Goal: Information Seeking & Learning: Find specific fact

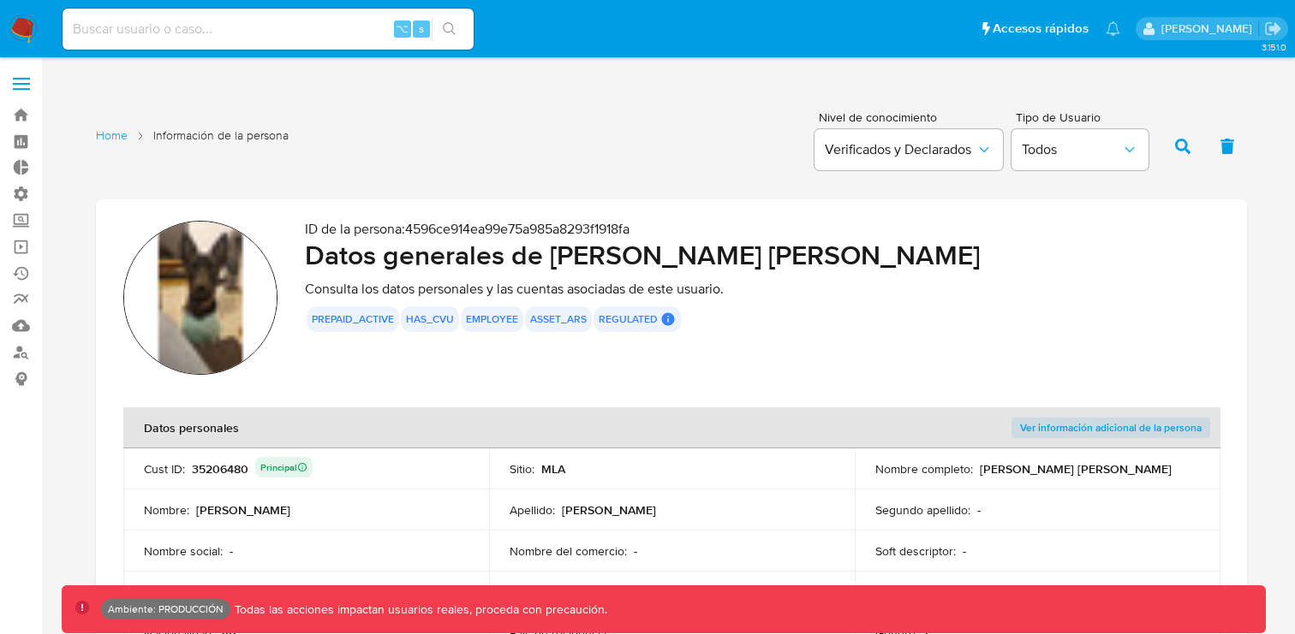
click at [213, 33] on input at bounding box center [268, 29] width 411 height 22
type input "fravega"
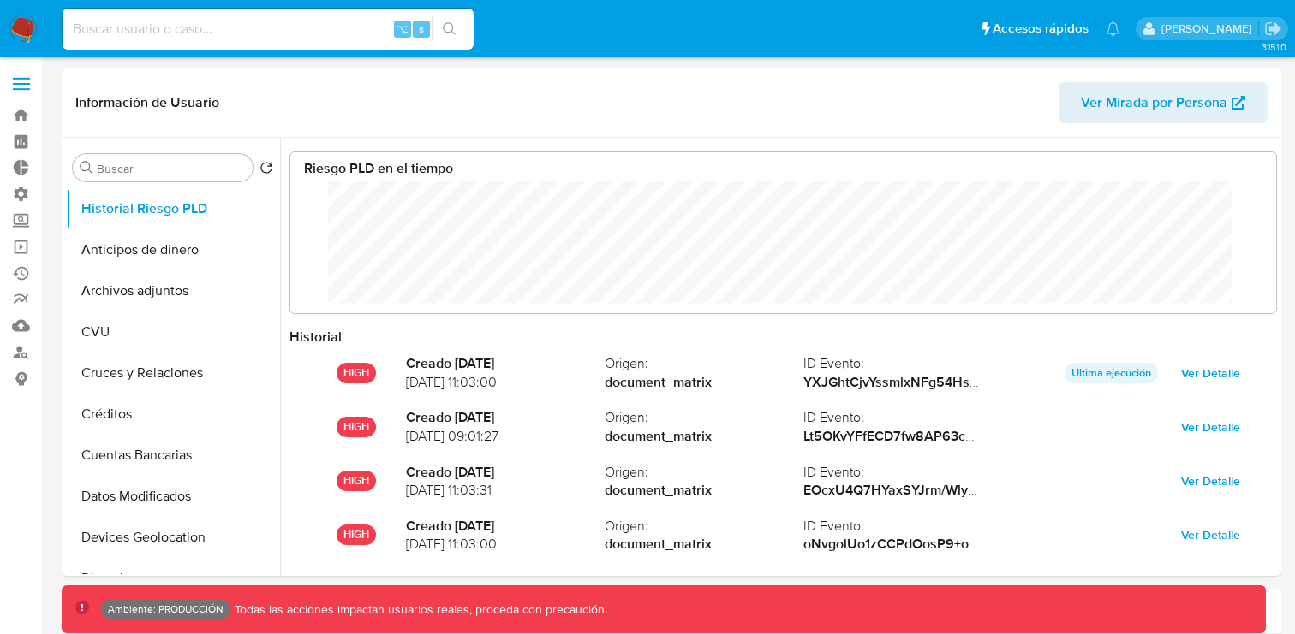
scroll to position [128, 951]
select select "10"
click at [21, 113] on link "Bandeja" at bounding box center [102, 115] width 204 height 27
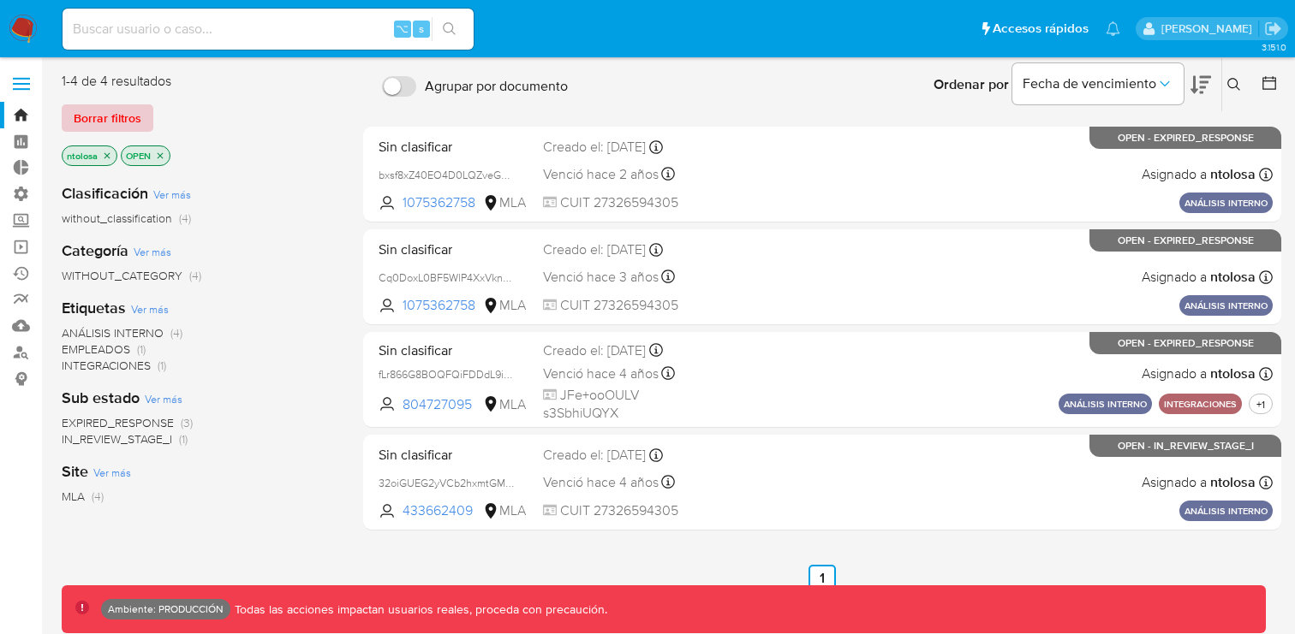
click at [115, 116] on span "Borrar filtros" at bounding box center [108, 118] width 68 height 24
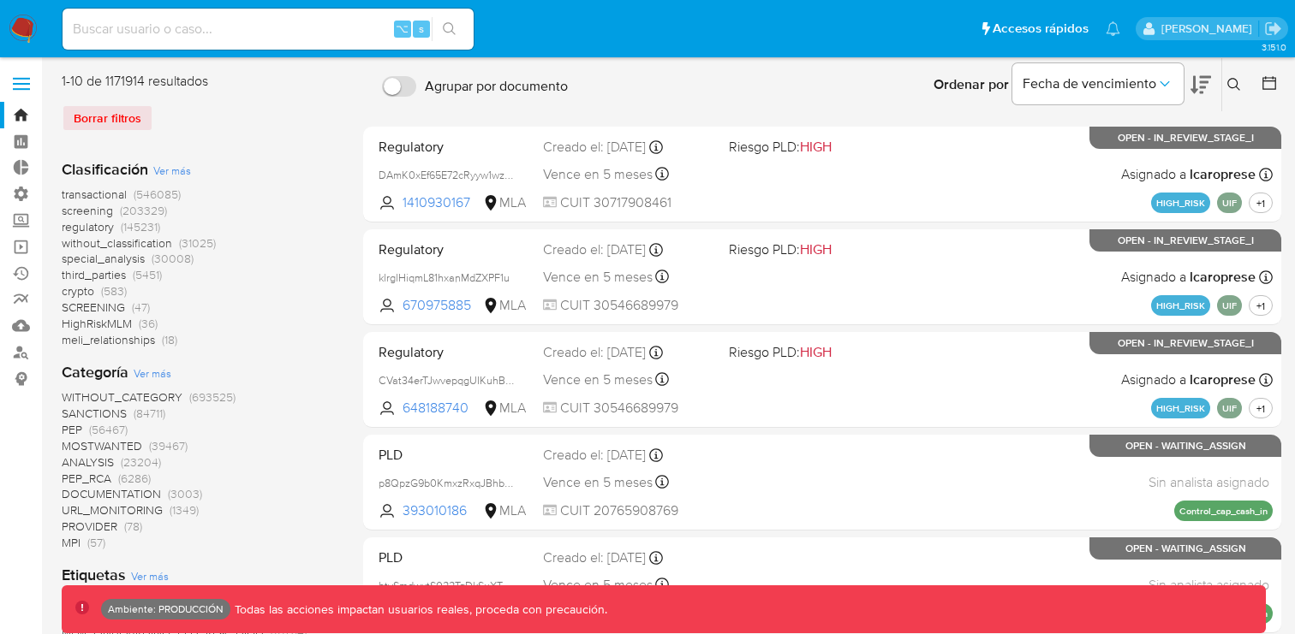
click at [98, 195] on span "transactional" at bounding box center [94, 194] width 65 height 17
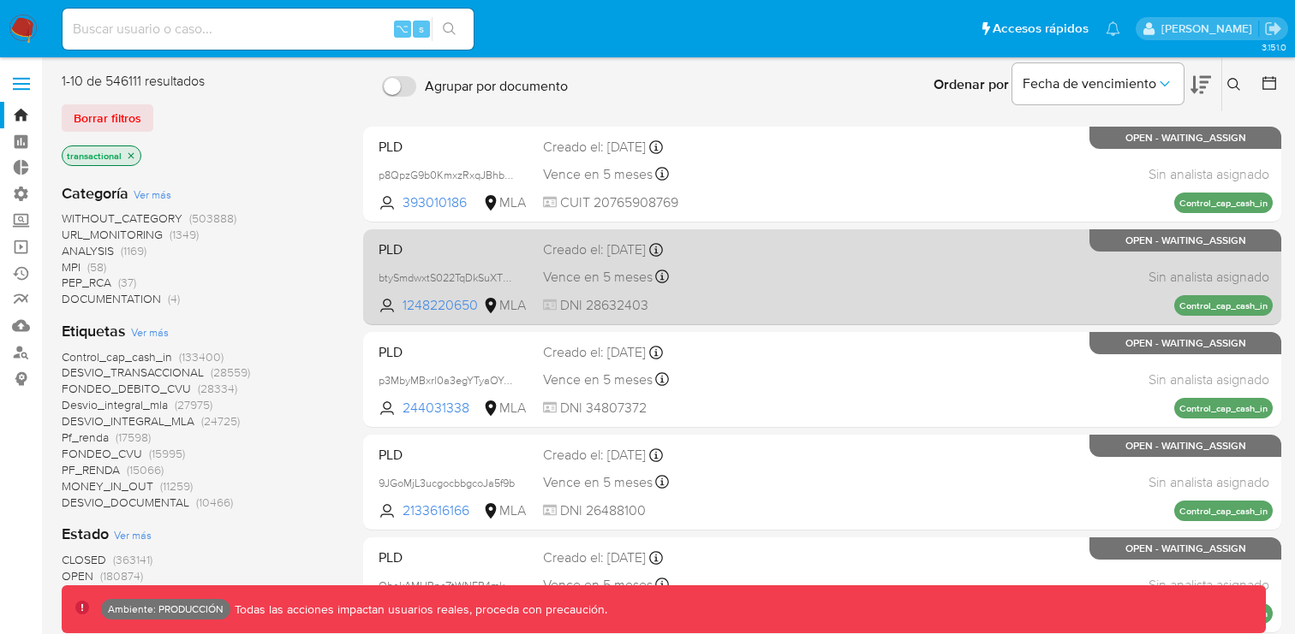
click at [813, 278] on div "PLD btySmdwxtS022TqDkSuXTOg4 1248220650 MLA Creado el: 26/06/2025 Creado el: 26…" at bounding box center [822, 277] width 901 height 86
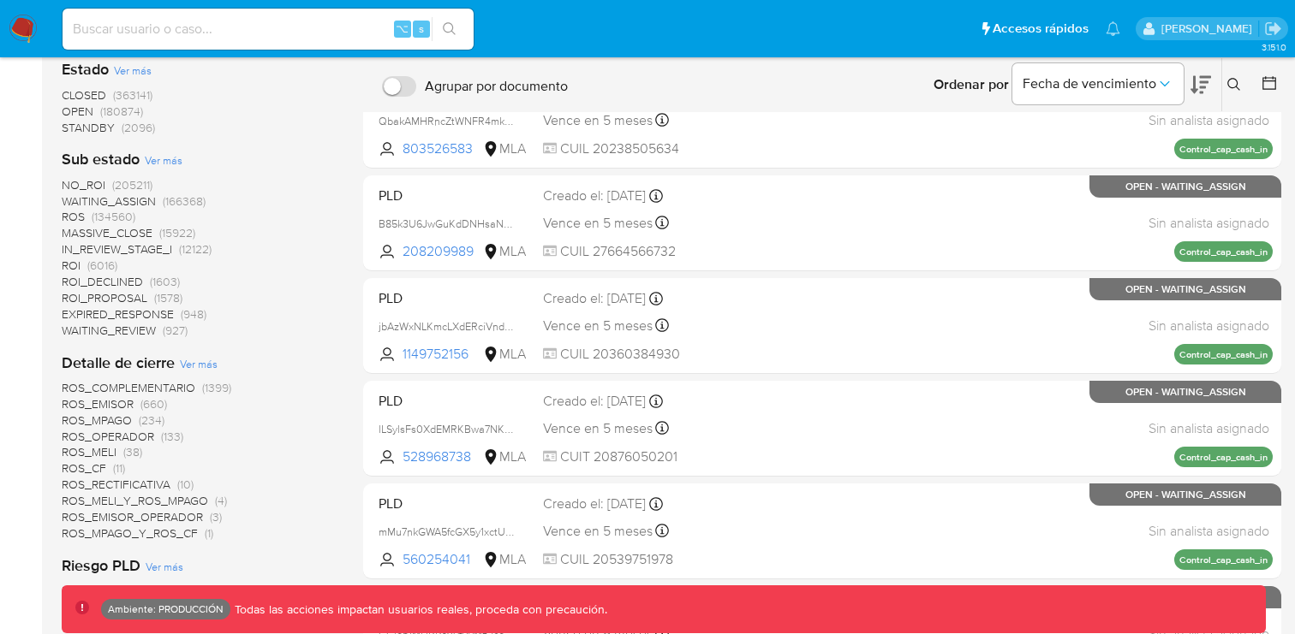
scroll to position [463, 0]
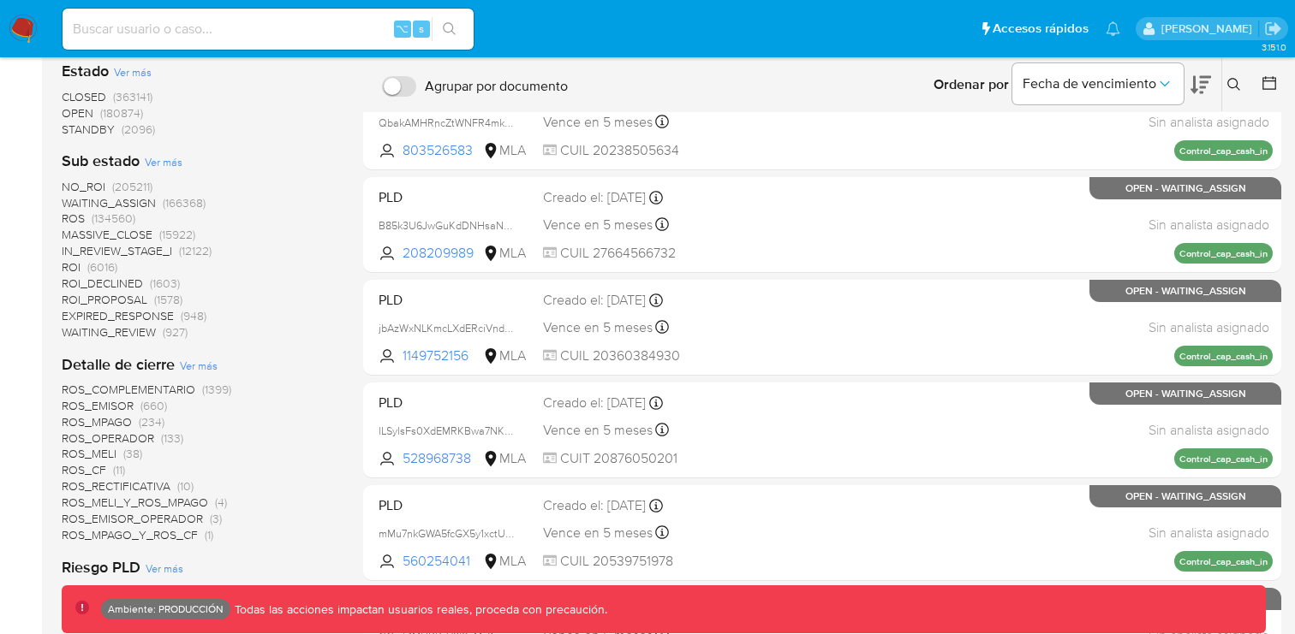
click at [77, 215] on span "ROS" at bounding box center [73, 218] width 23 height 17
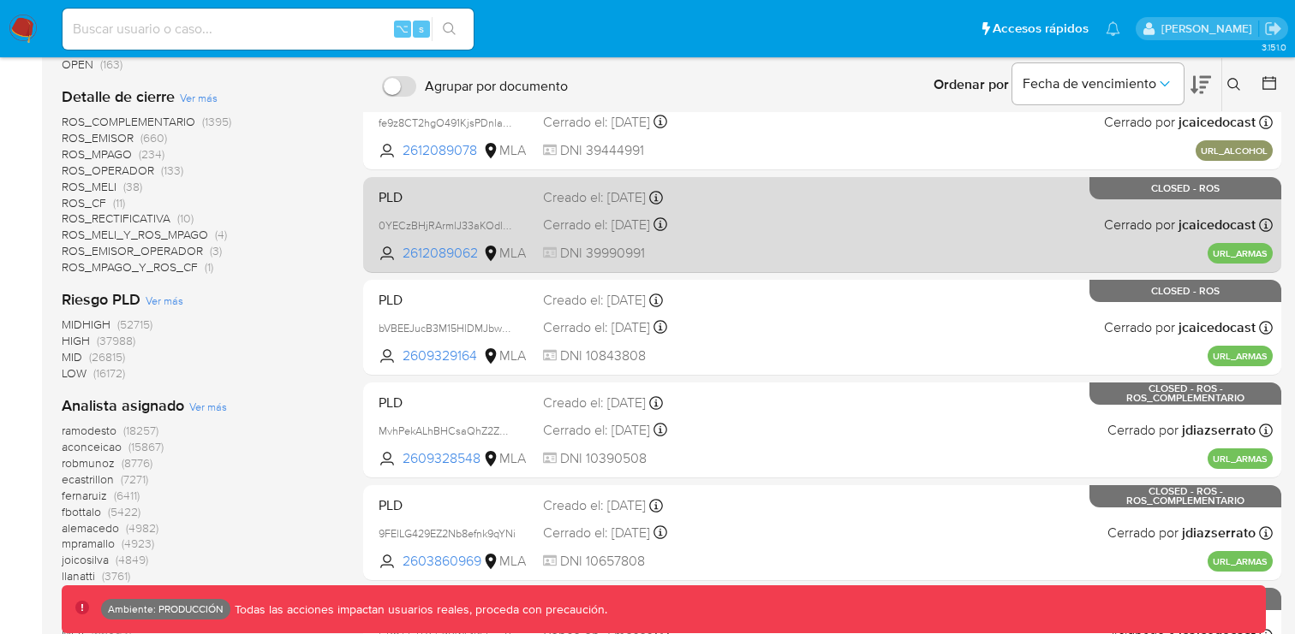
click at [785, 223] on div "PLD 0YECzBHjRArmlJ33aKOdls3z 2612089062 MLA Creado el: 06/08/2025 Creado el: 06…" at bounding box center [822, 225] width 901 height 86
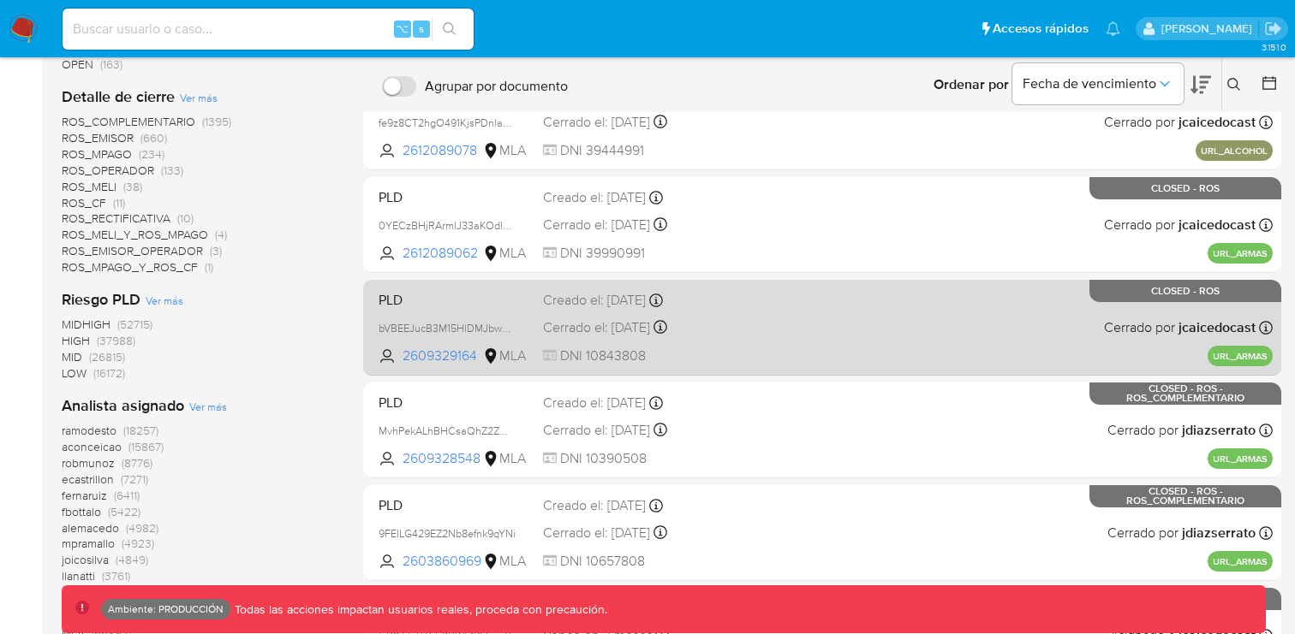
scroll to position [646, 0]
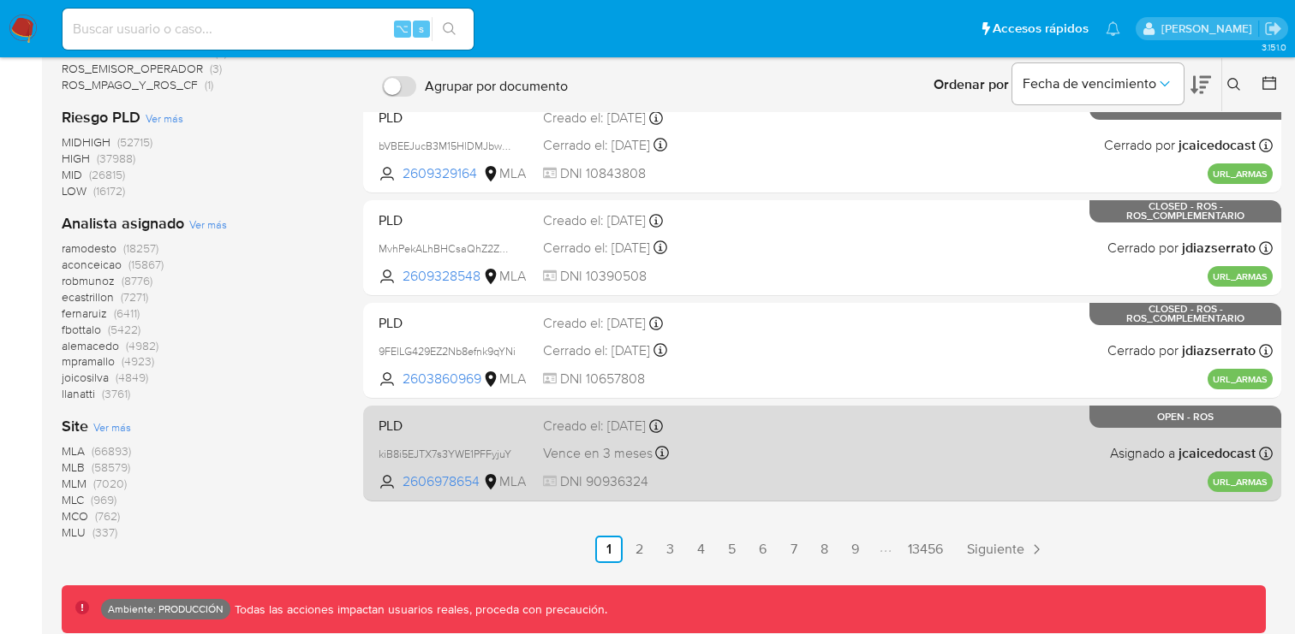
click at [765, 473] on div "PLD kiB8i5EJTX7s3YWE1PFFyjuY 2606978654 MLA Creado el: 04/08/2025 Creado el: 04…" at bounding box center [822, 453] width 901 height 86
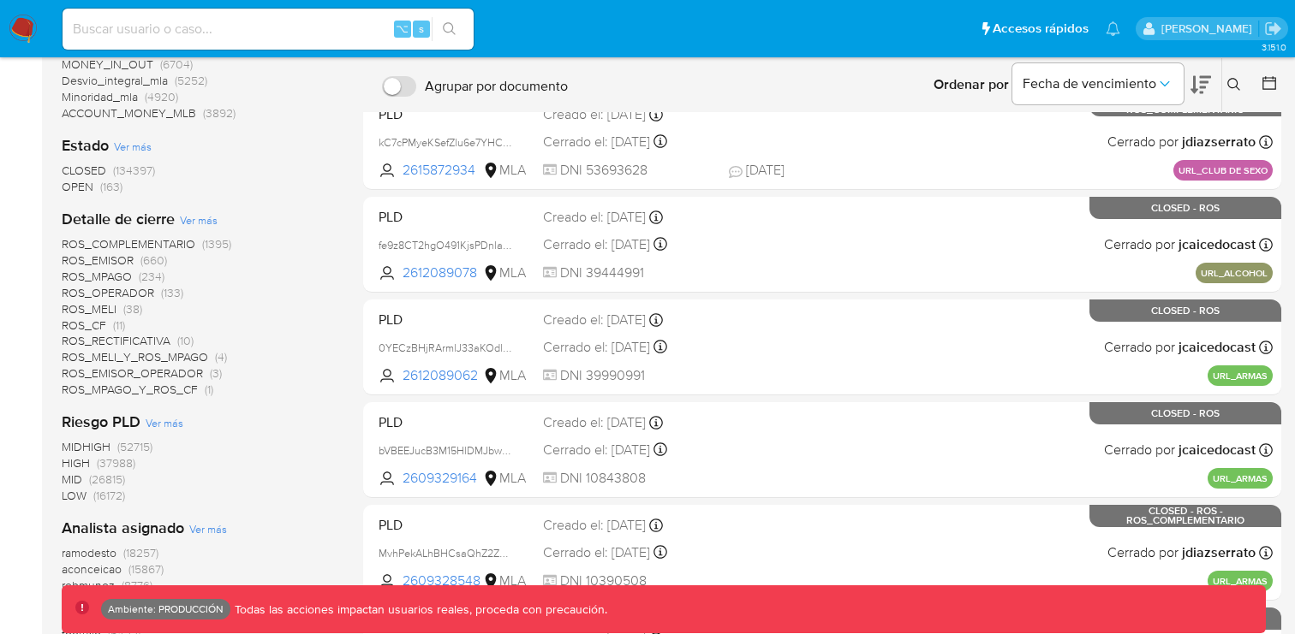
scroll to position [305, 0]
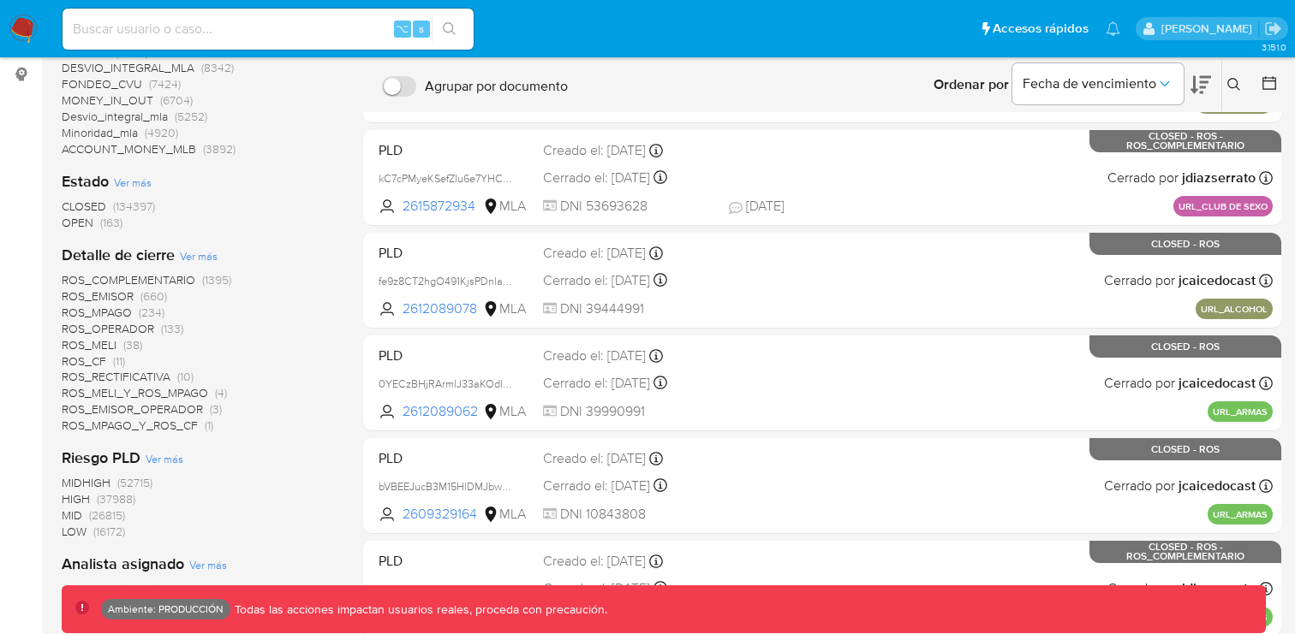
click at [96, 204] on span "CLOSED" at bounding box center [84, 206] width 45 height 17
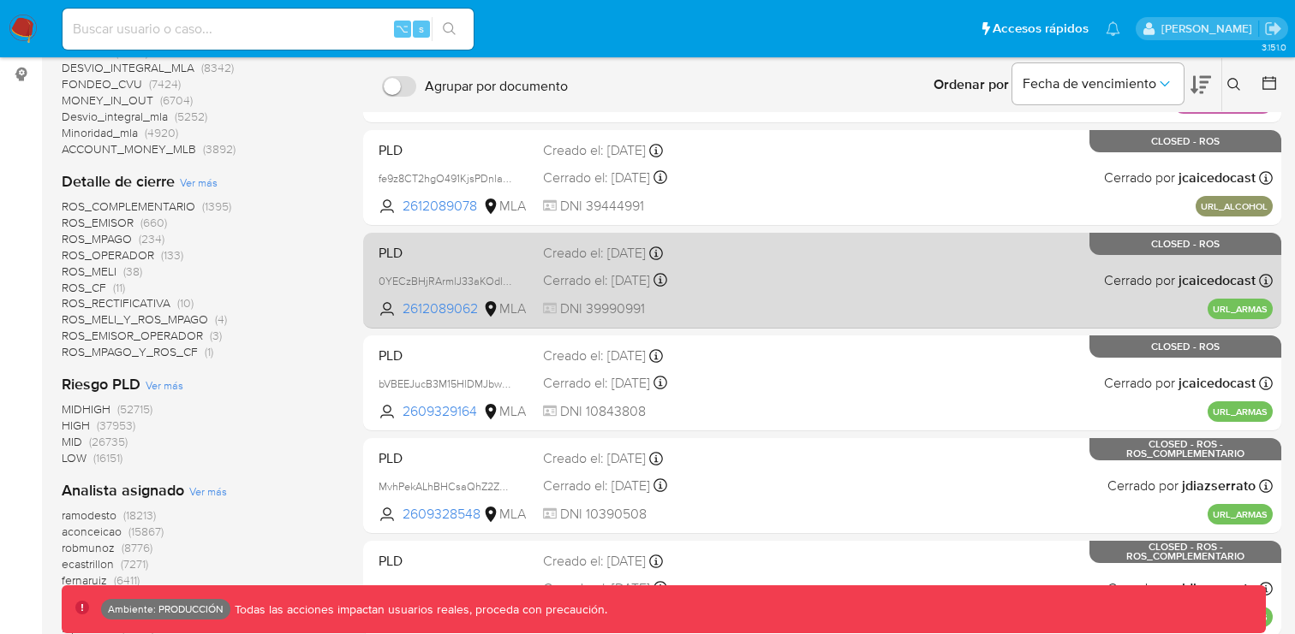
click at [916, 270] on div "PLD 0YECzBHjRArmlJ33aKOdls3z 2612089062 MLA Creado el: 06/08/2025 Creado el: 06…" at bounding box center [822, 280] width 901 height 86
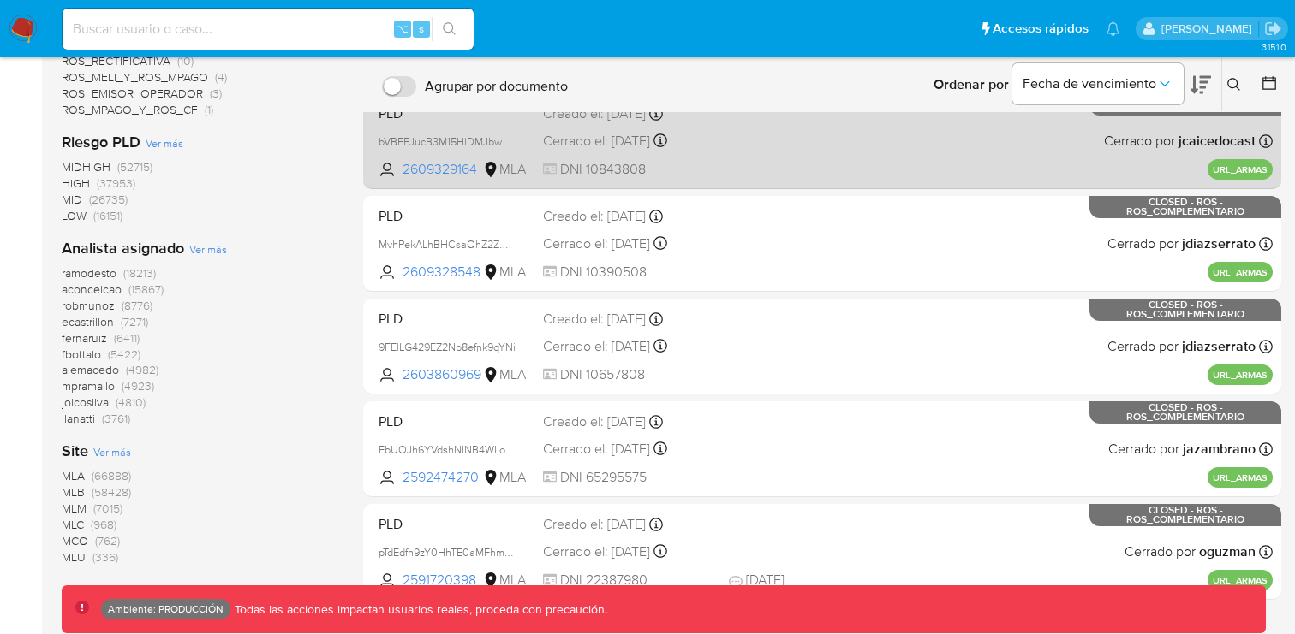
scroll to position [555, 0]
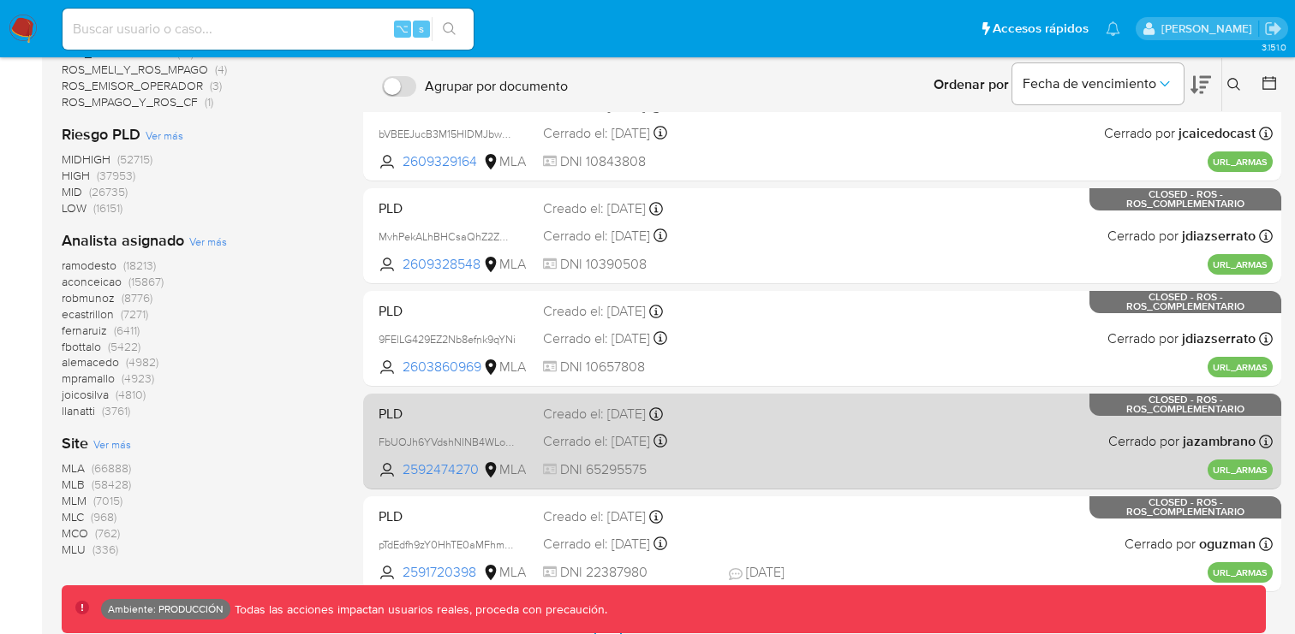
click at [793, 447] on div "PLD FbUOJh6YVdshNINB4WLoqrOp 2592474270 MLA Creado el: 29/07/2025 Creado el: 29…" at bounding box center [822, 441] width 901 height 86
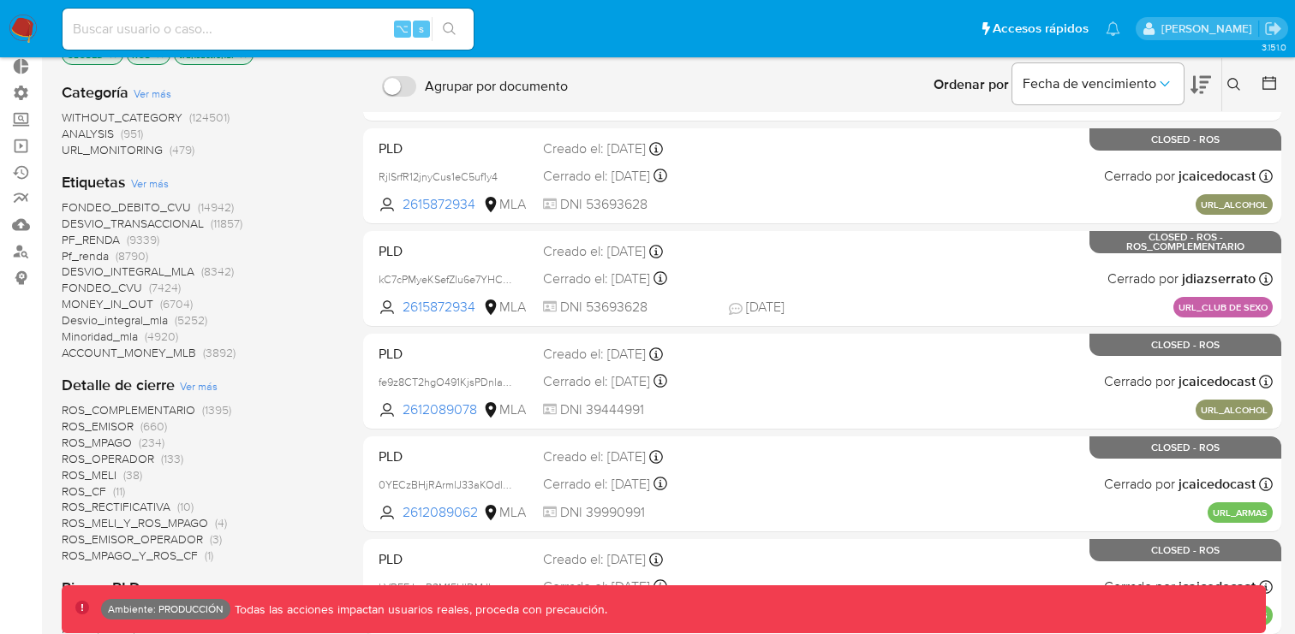
scroll to position [0, 0]
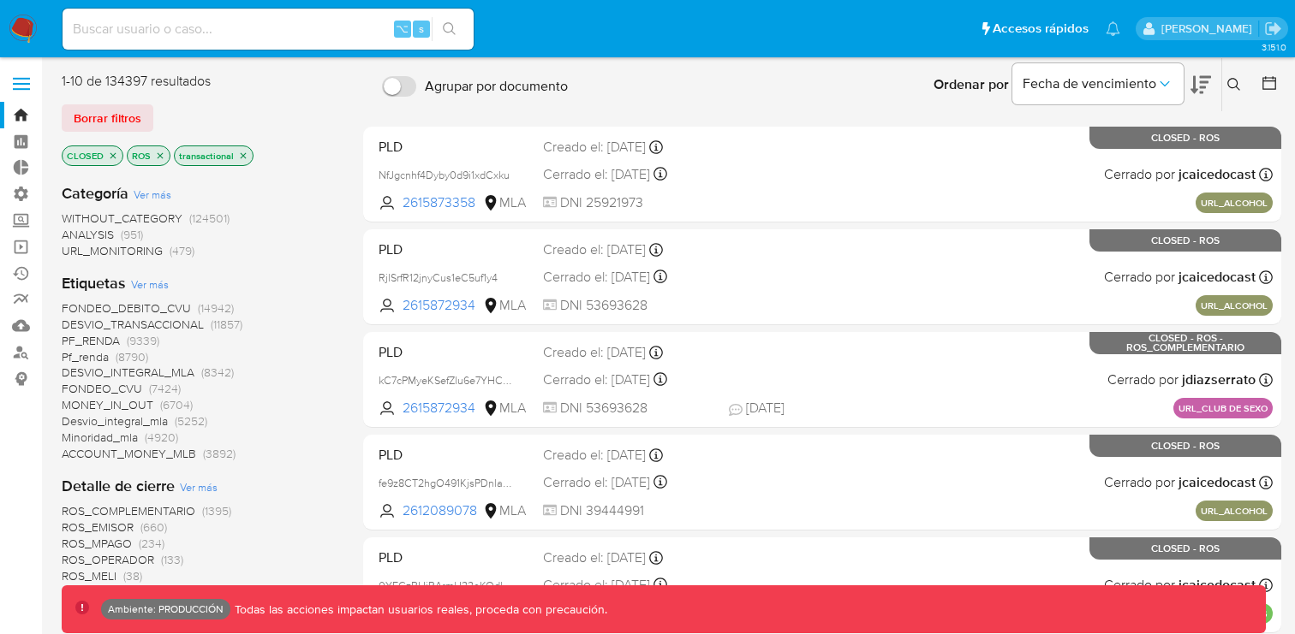
click at [158, 154] on icon "close-filter" at bounding box center [161, 155] width 6 height 6
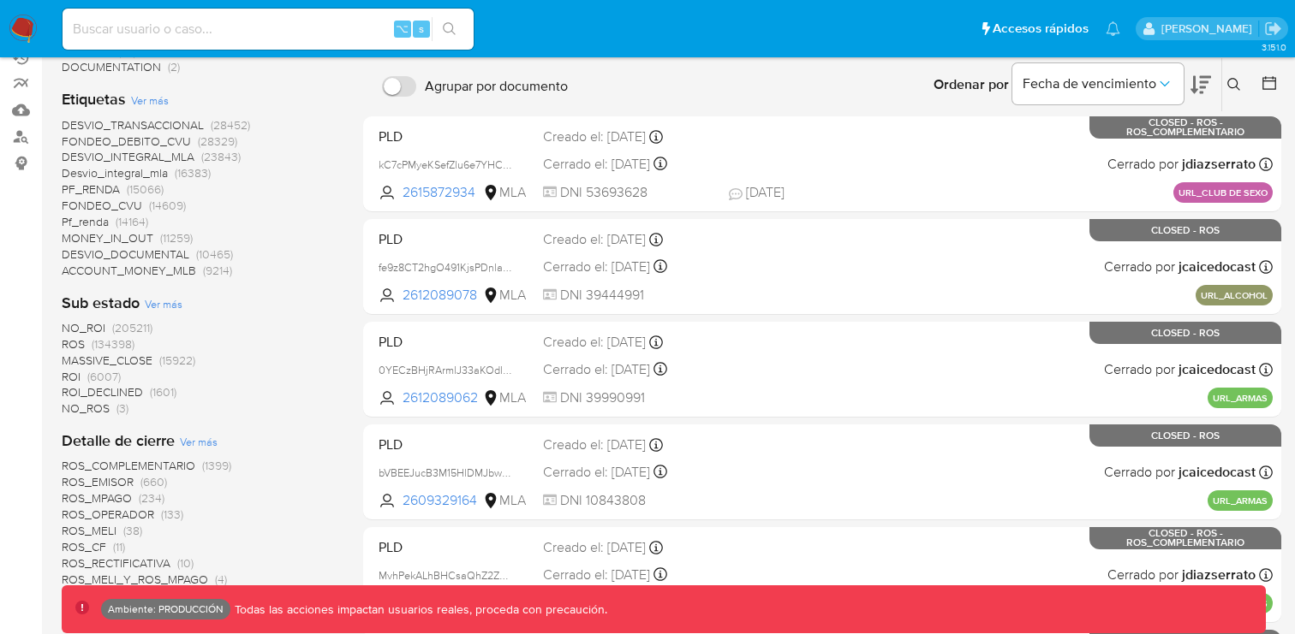
scroll to position [217, 0]
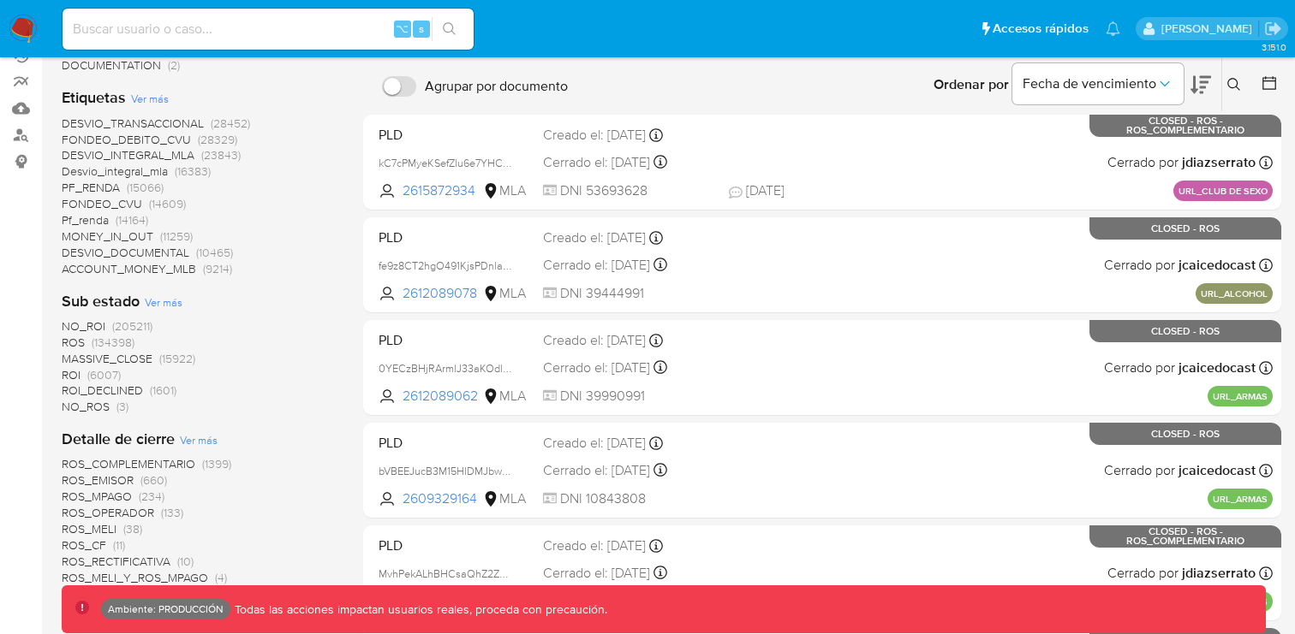
click at [74, 373] on span "ROI" at bounding box center [71, 374] width 19 height 17
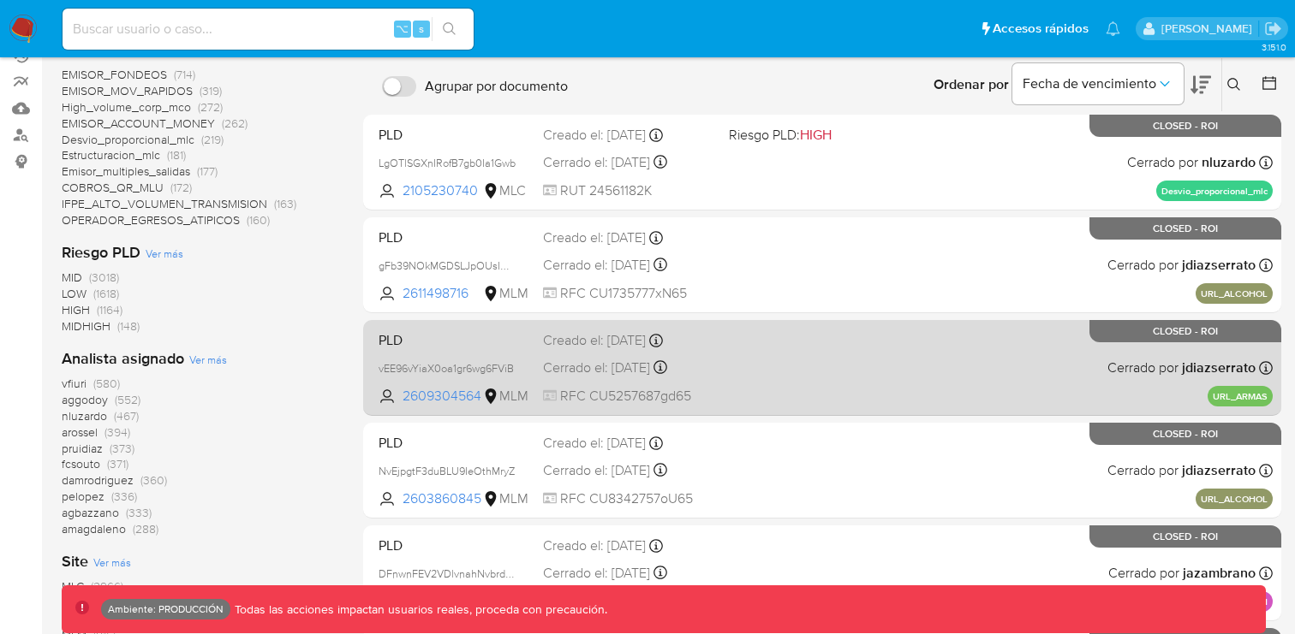
click at [834, 371] on div "PLD vEE96vYiaX0oa1gr6wg6FViB 2609304564 MLM Creado el: 05/08/2025 Creado el: 05…" at bounding box center [822, 367] width 901 height 86
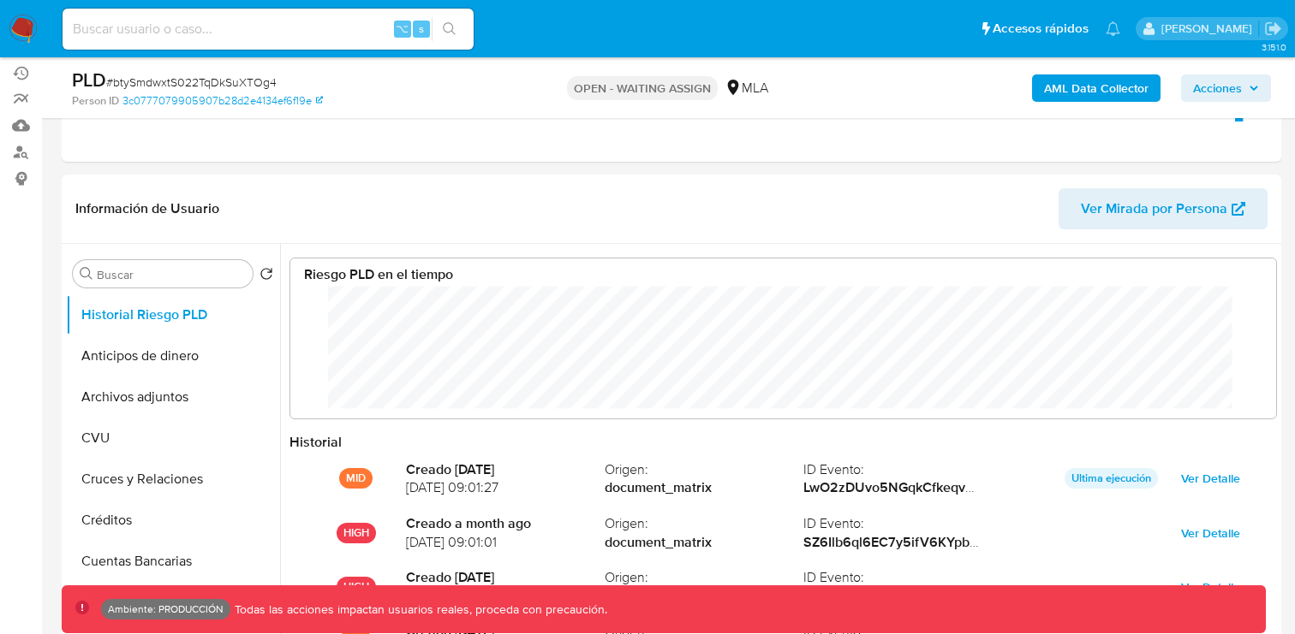
scroll to position [128, 951]
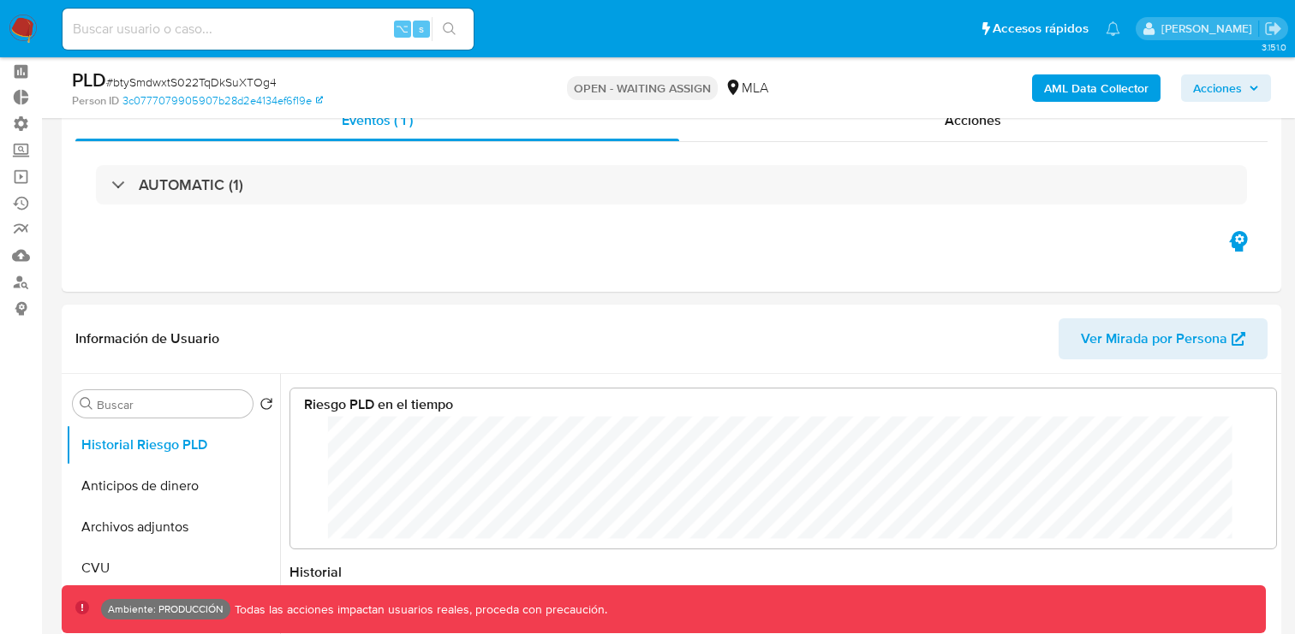
select select "10"
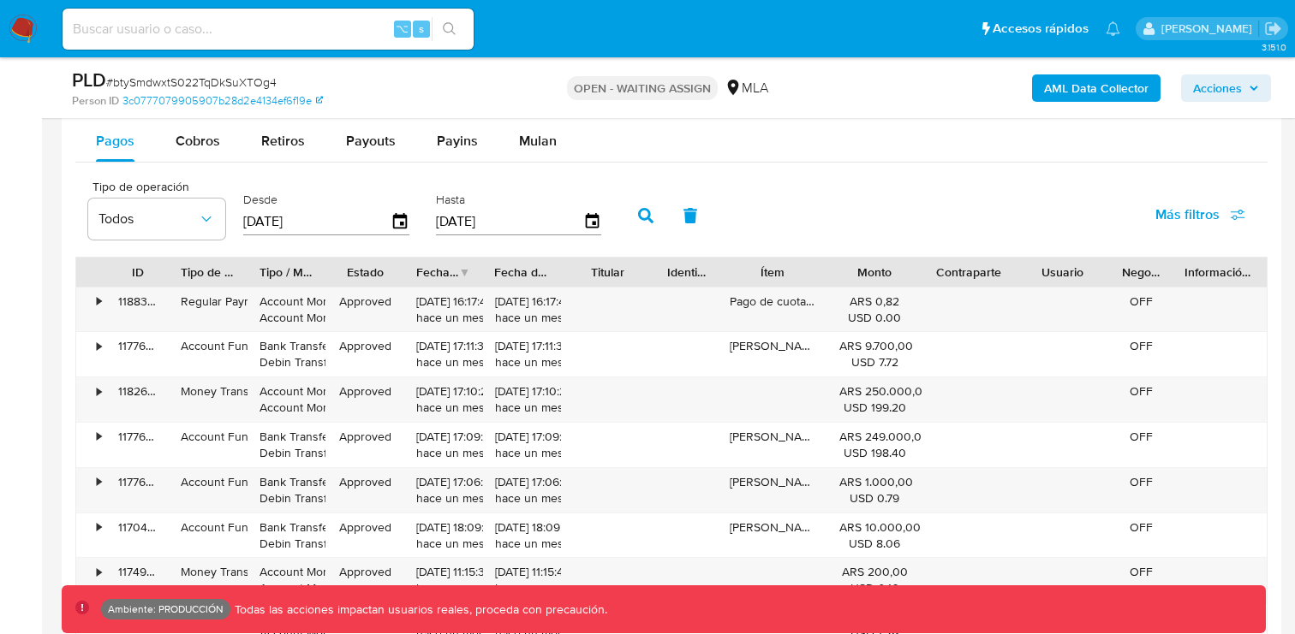
scroll to position [1864, 0]
click at [100, 299] on div "•" at bounding box center [99, 301] width 4 height 16
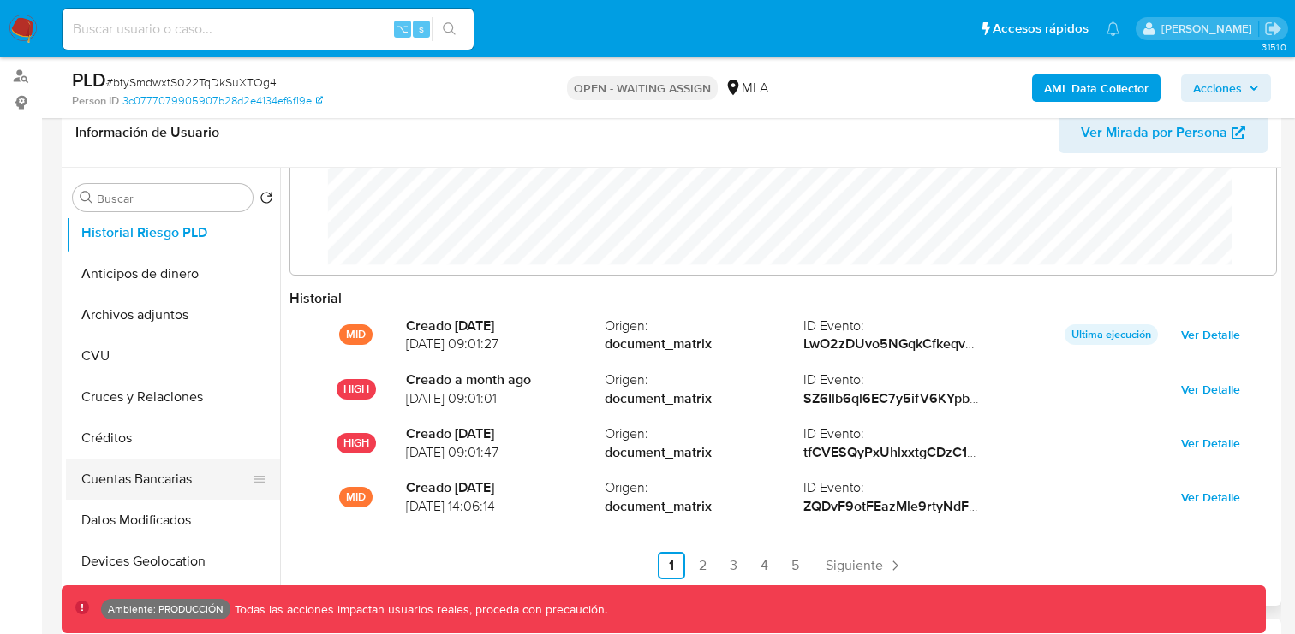
scroll to position [0, 0]
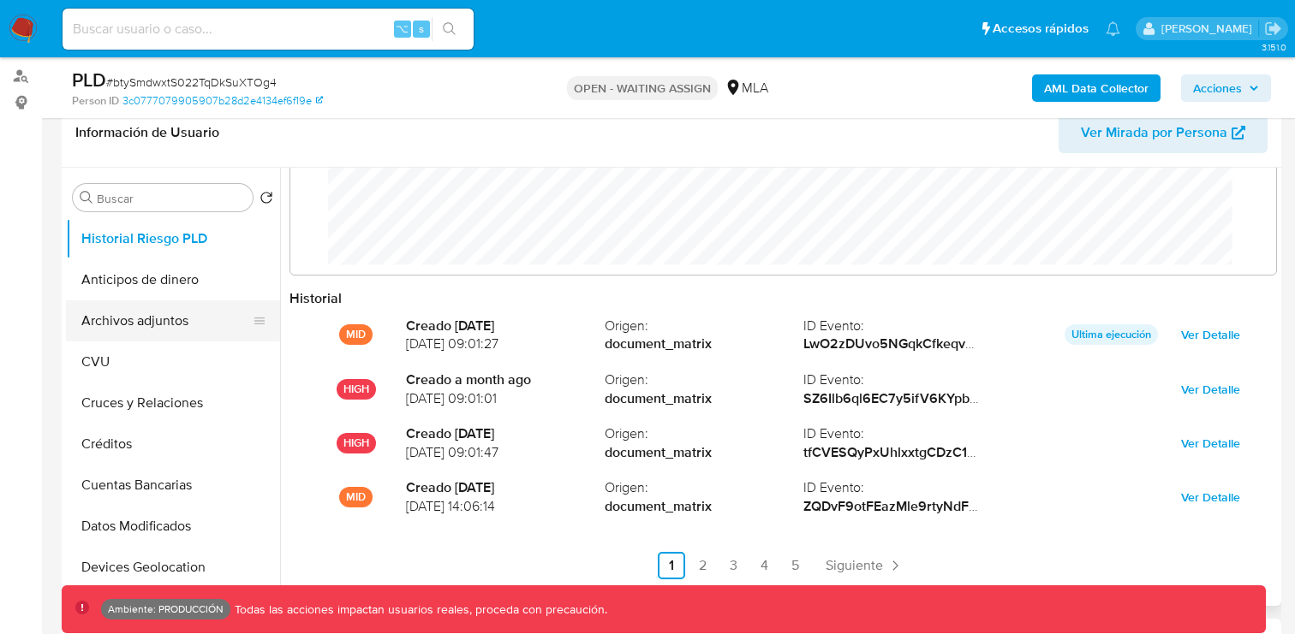
click at [114, 325] on button "Archivos adjuntos" at bounding box center [166, 321] width 200 height 41
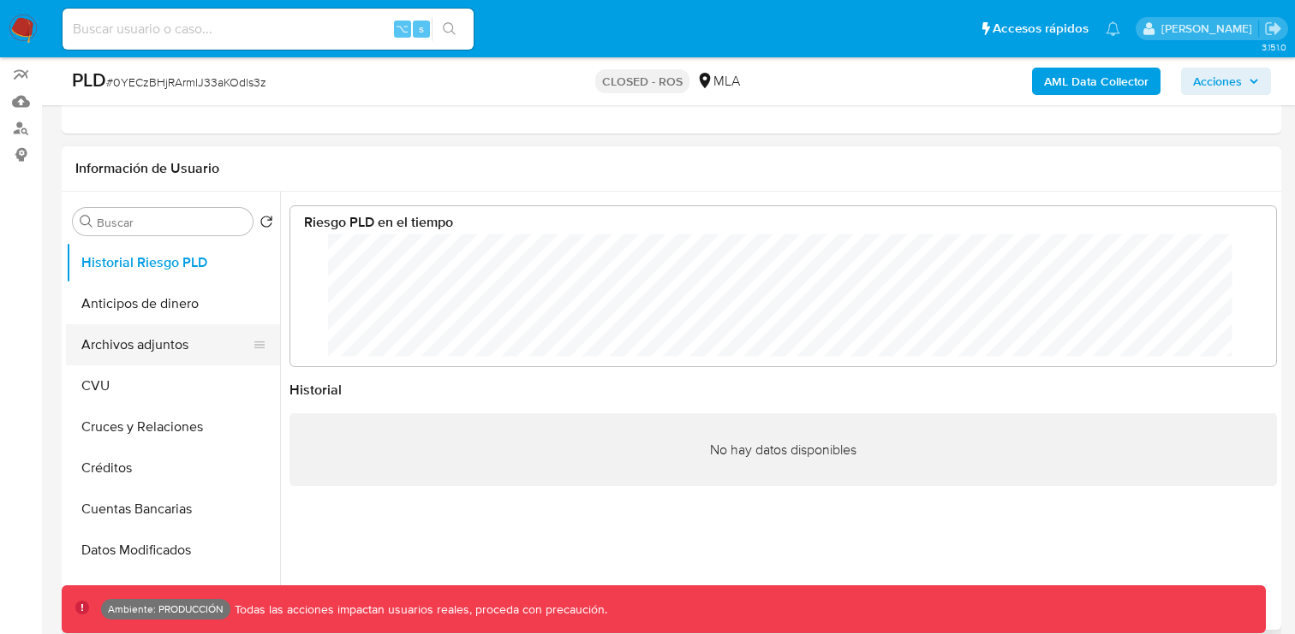
scroll to position [128, 951]
select select "10"
click at [109, 340] on button "Archivos adjuntos" at bounding box center [166, 344] width 200 height 41
select select "10"
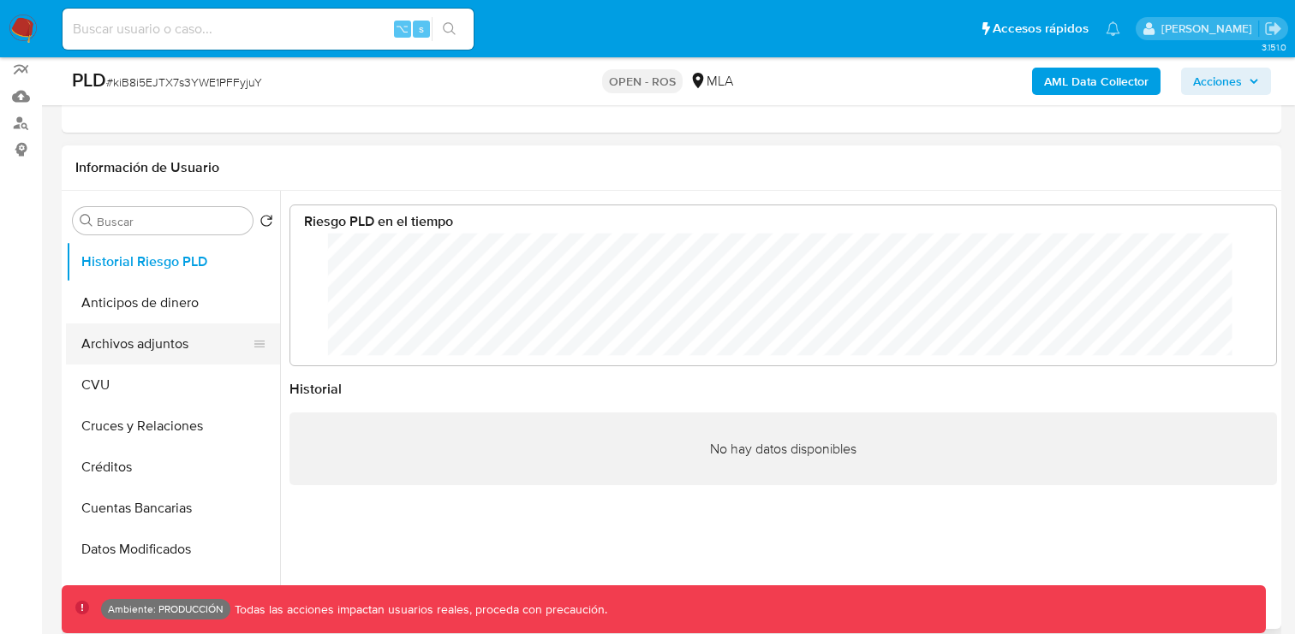
click at [149, 344] on button "Archivos adjuntos" at bounding box center [166, 344] width 200 height 41
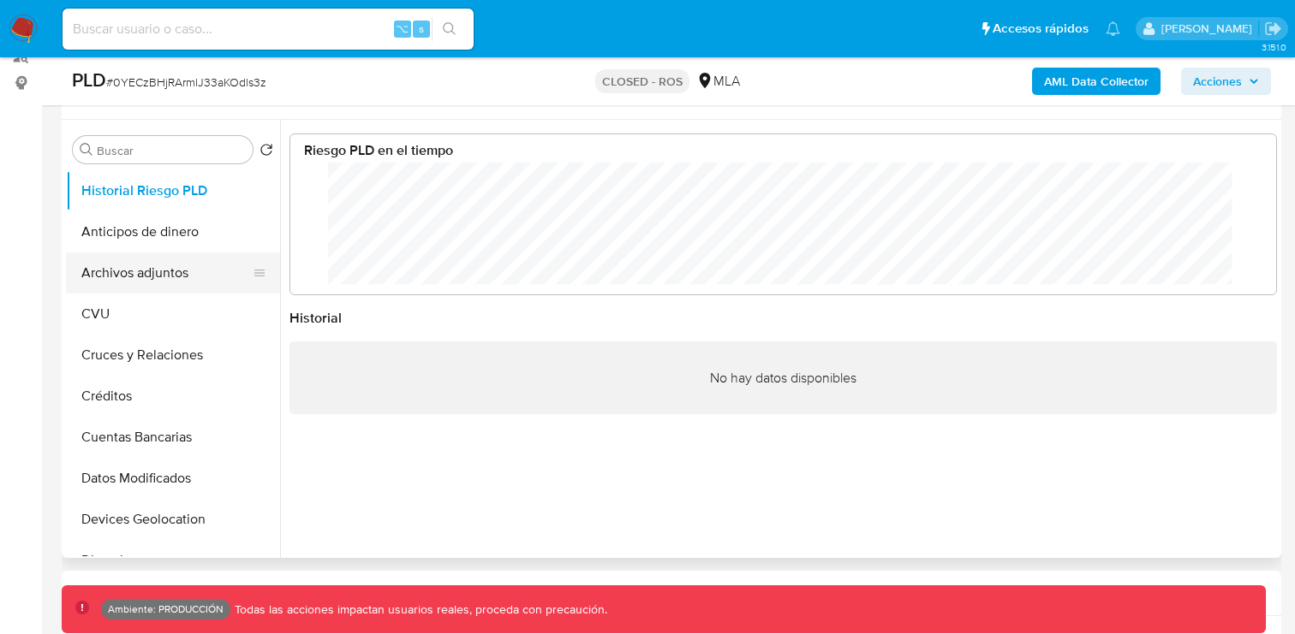
scroll to position [128, 951]
select select "10"
click at [138, 277] on button "Archivos adjuntos" at bounding box center [166, 273] width 200 height 41
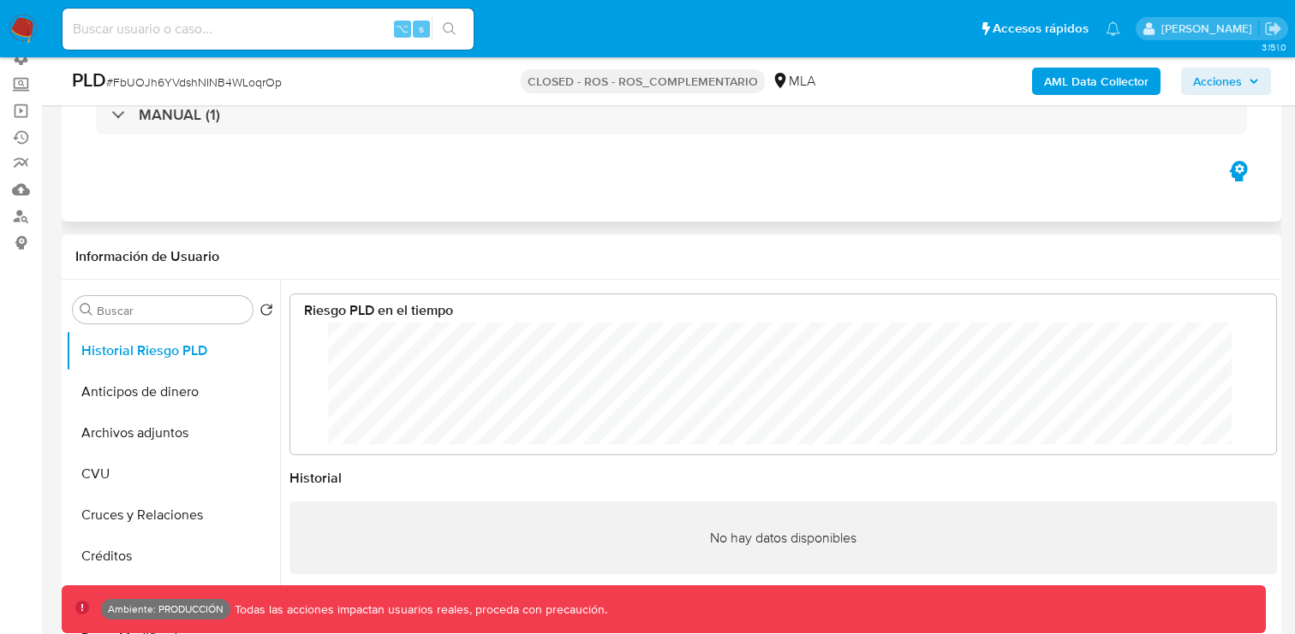
scroll to position [128, 951]
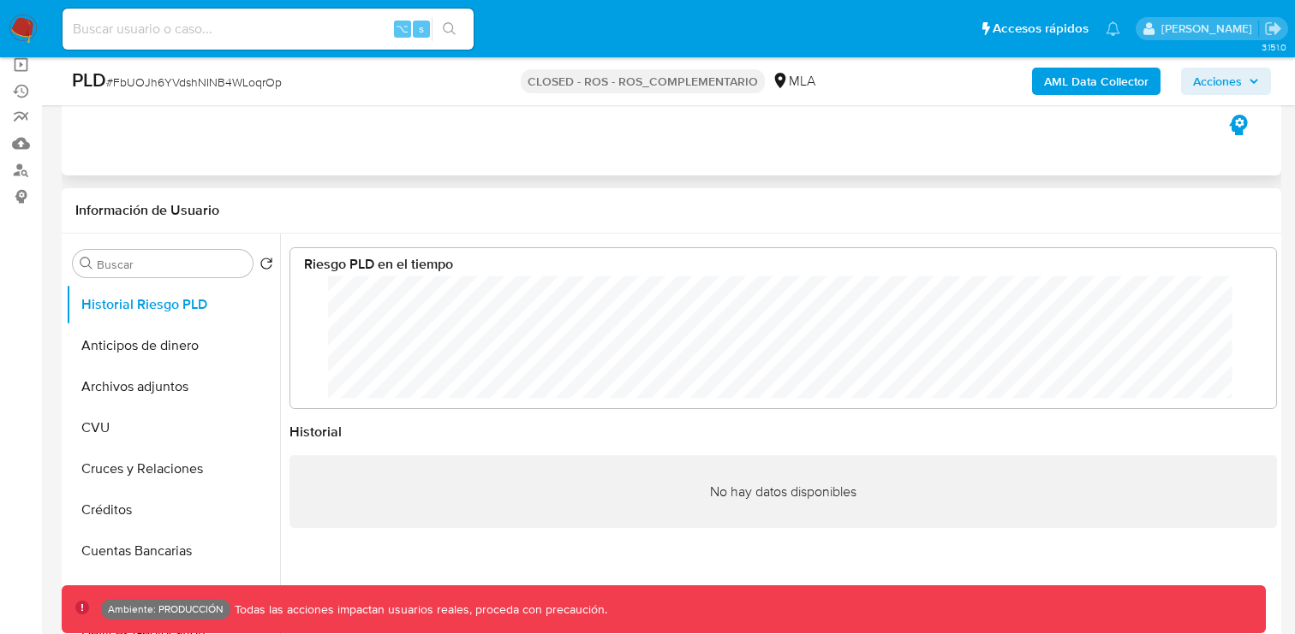
select select "10"
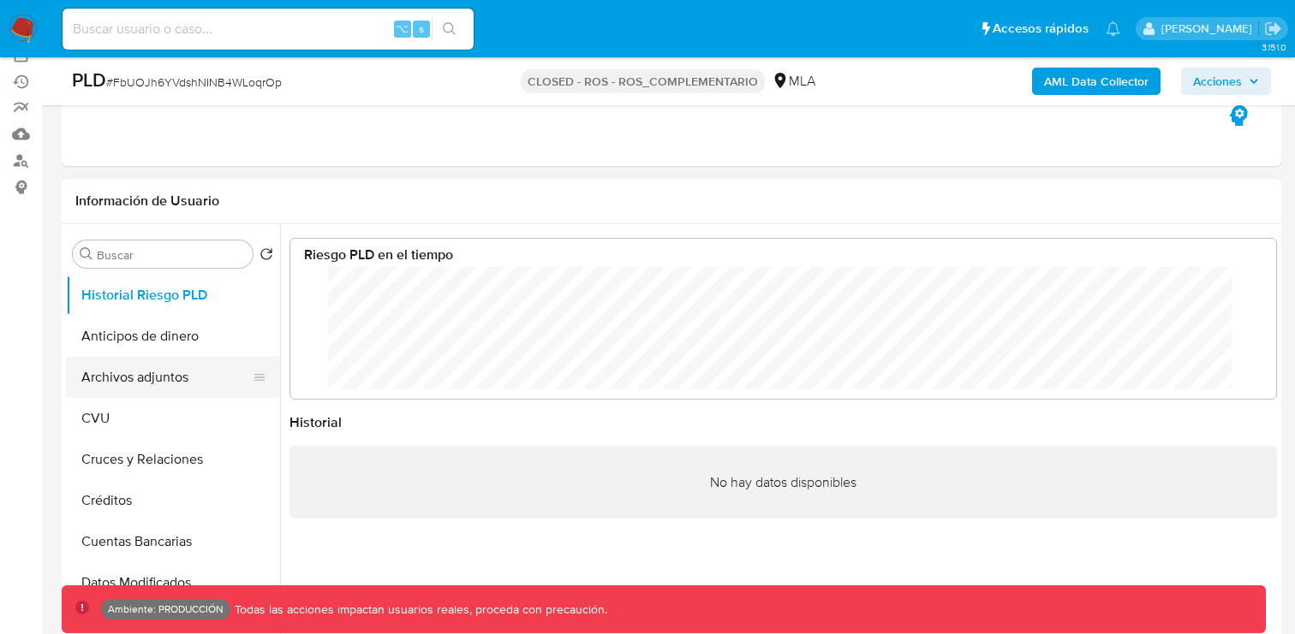
click at [147, 382] on button "Archivos adjuntos" at bounding box center [166, 377] width 200 height 41
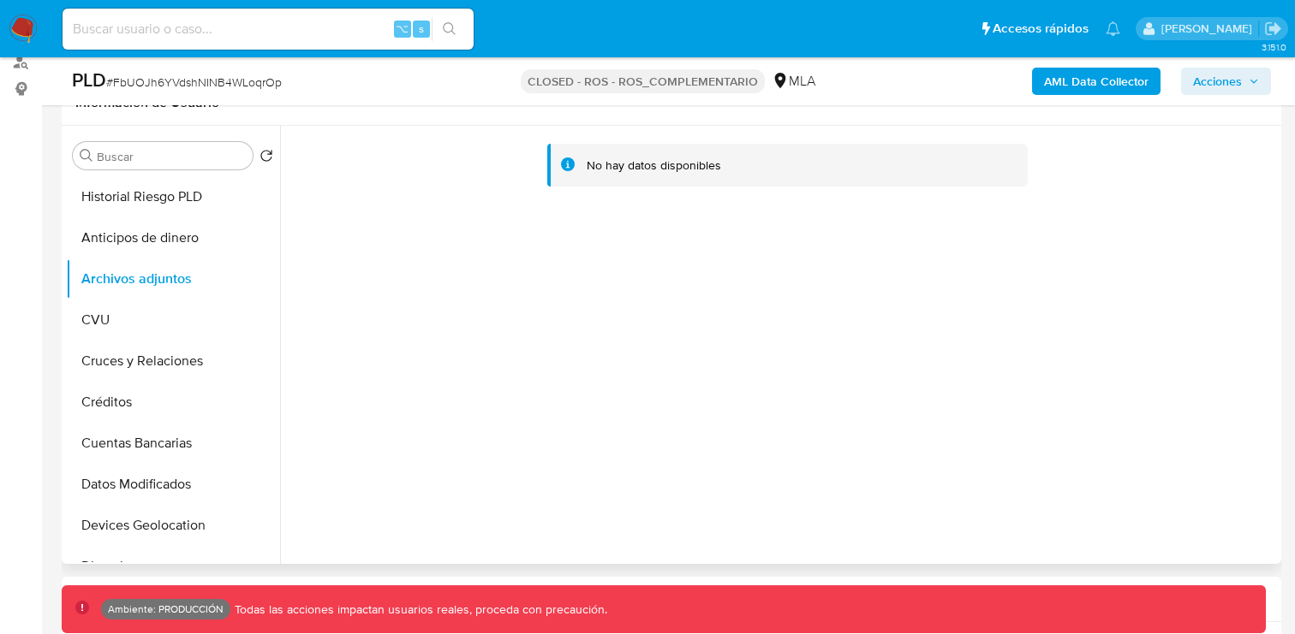
scroll to position [295, 0]
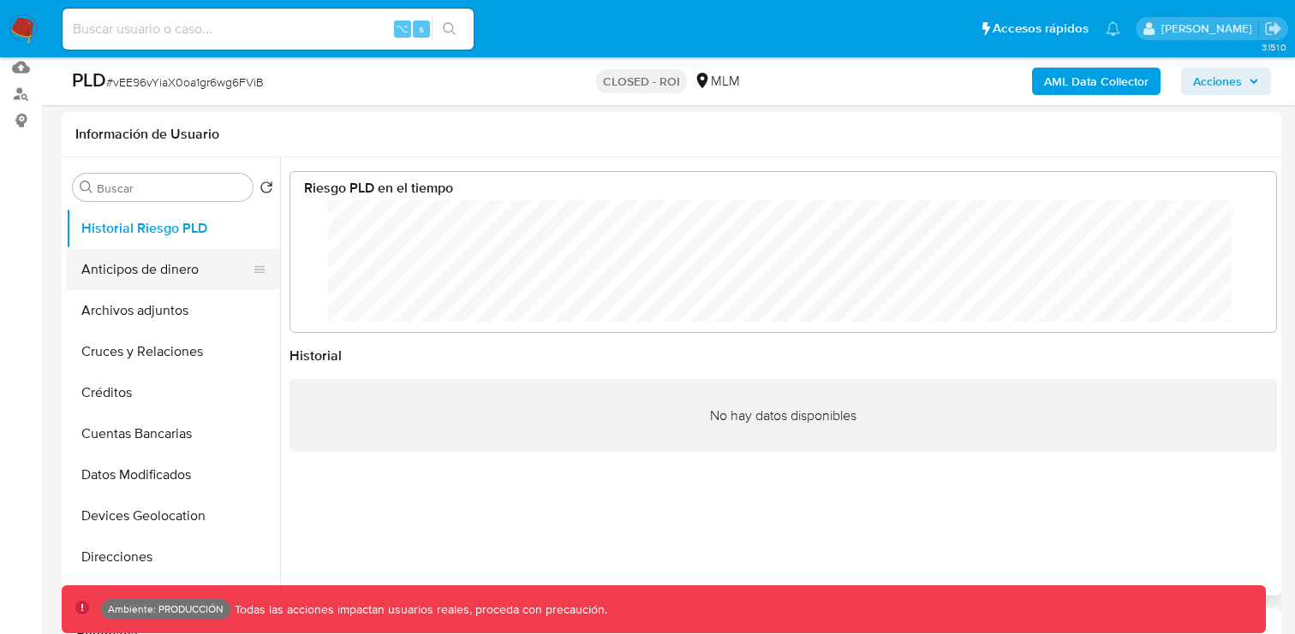
scroll to position [128, 951]
select select "10"
click at [122, 310] on button "Archivos adjuntos" at bounding box center [166, 310] width 200 height 41
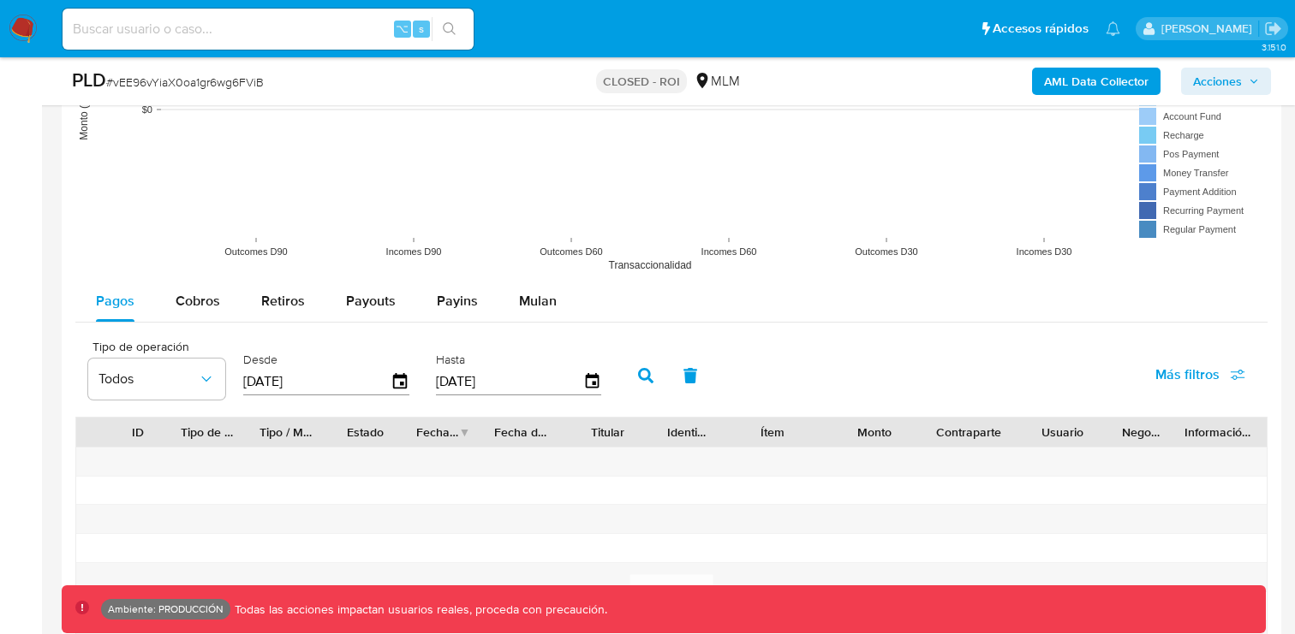
scroll to position [1680, 0]
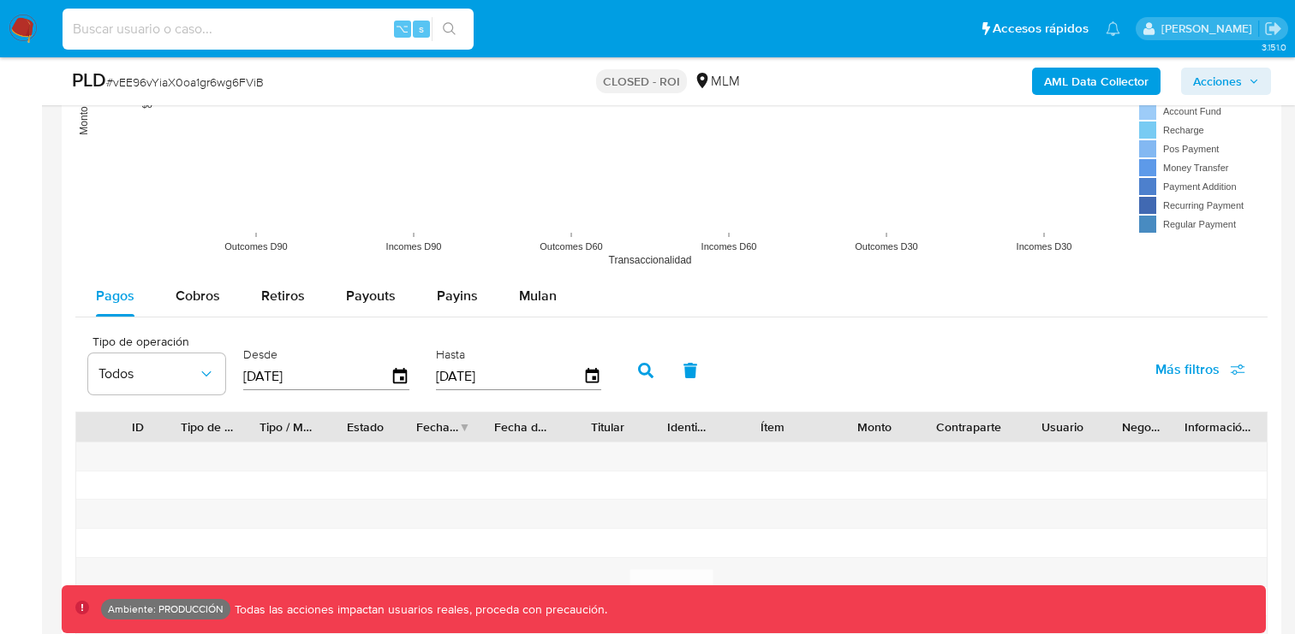
click at [263, 28] on input at bounding box center [268, 29] width 411 height 22
type input "fravega"
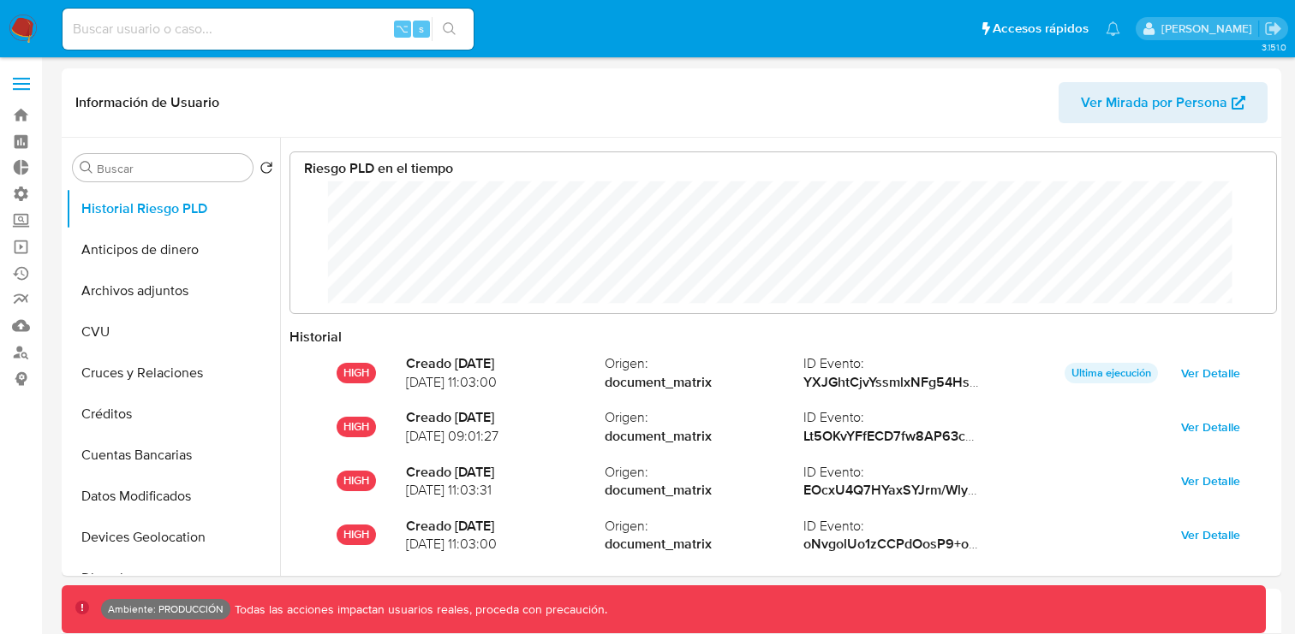
scroll to position [91, 0]
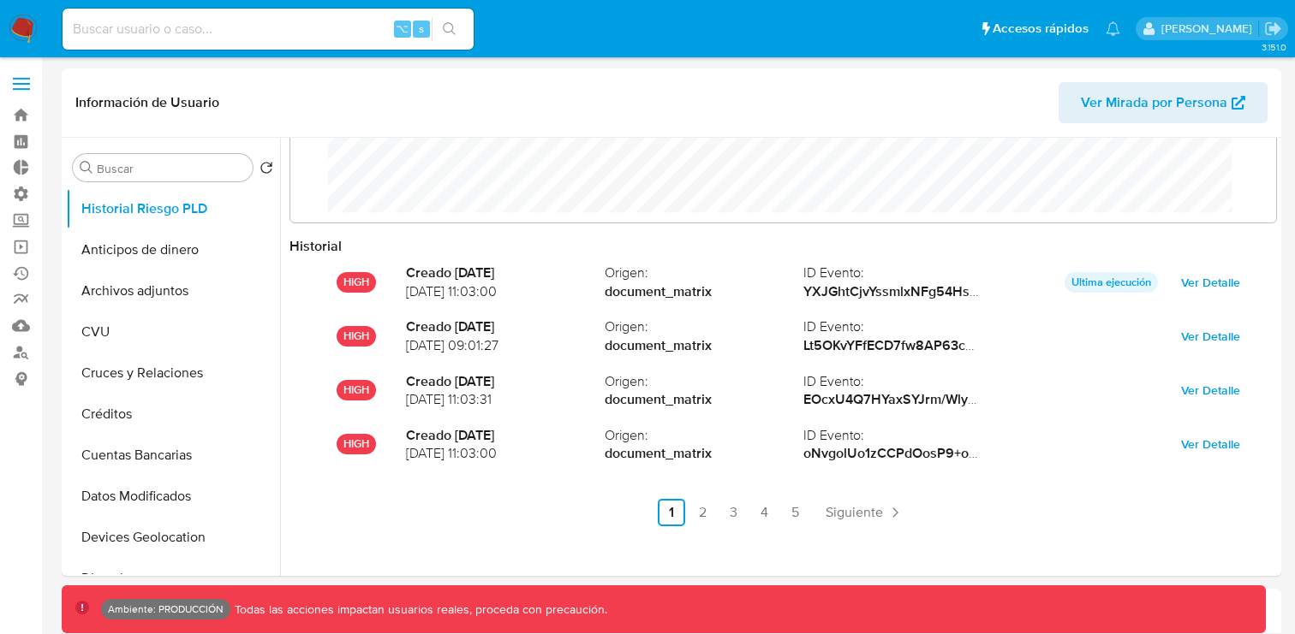
select select "10"
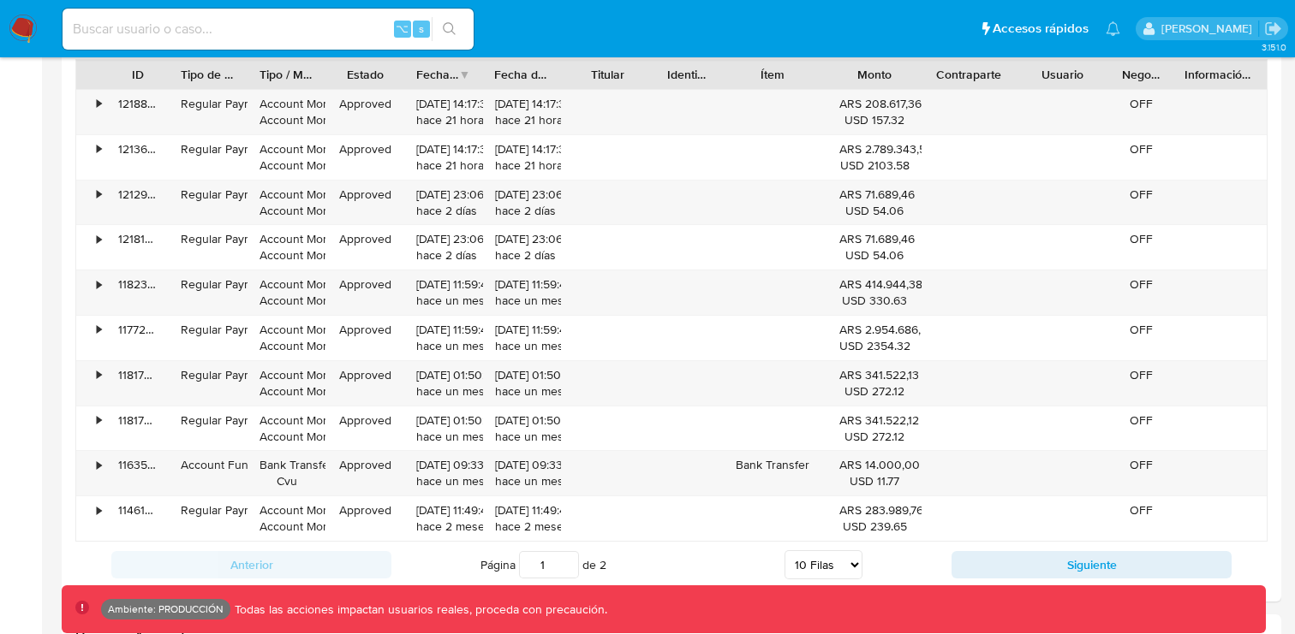
scroll to position [1758, 0]
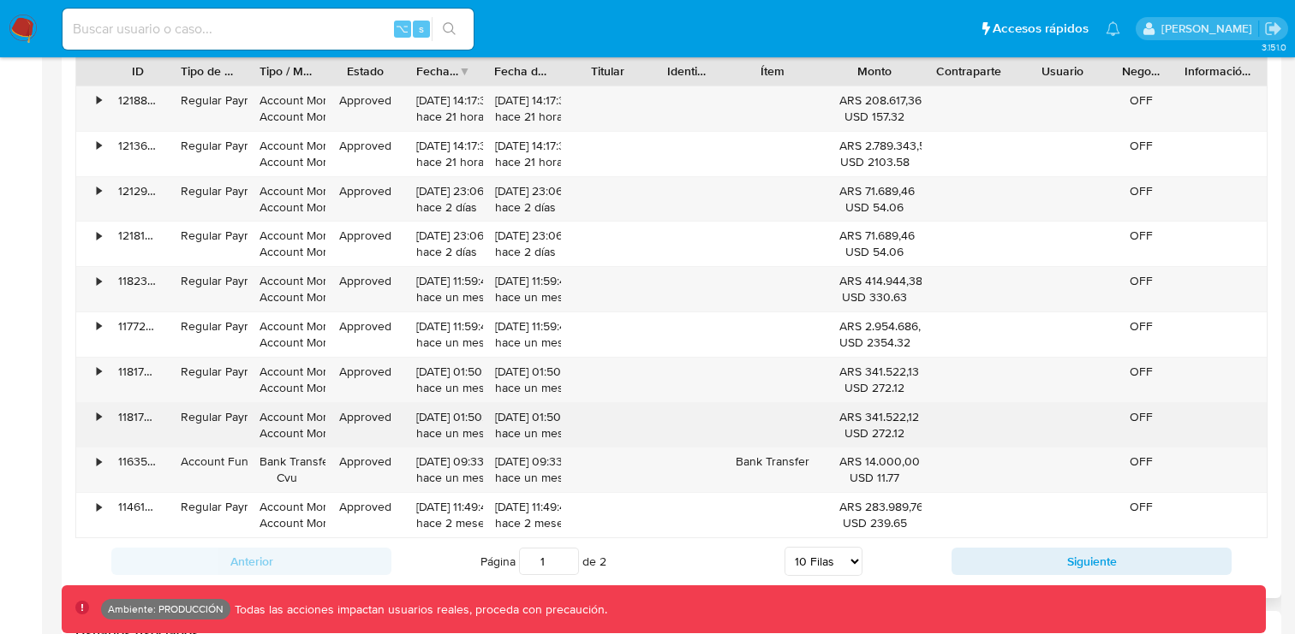
click at [97, 418] on div "•" at bounding box center [99, 417] width 4 height 16
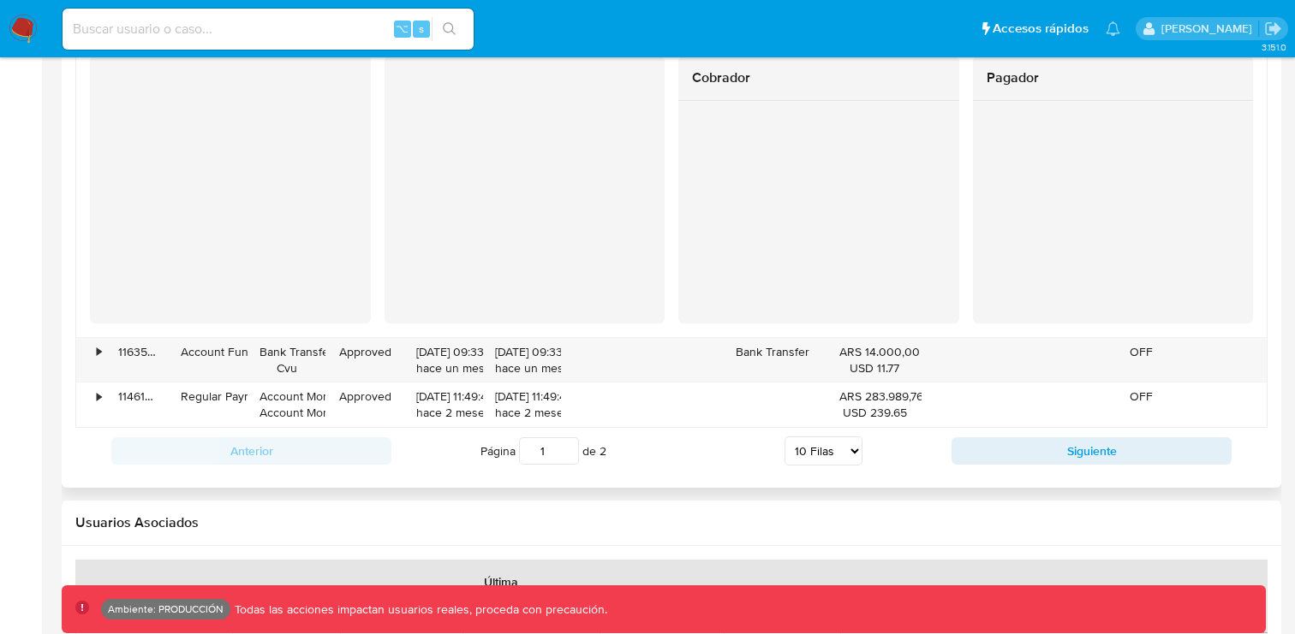
scroll to position [2176, 0]
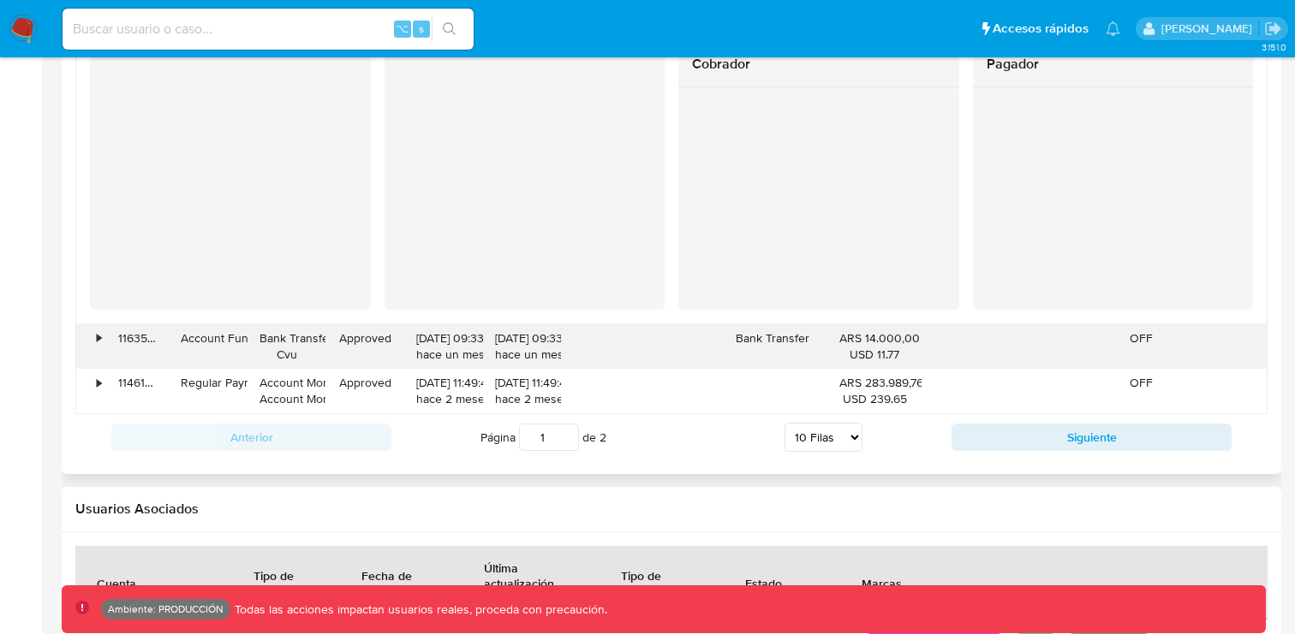
click at [98, 338] on div "•" at bounding box center [99, 338] width 4 height 16
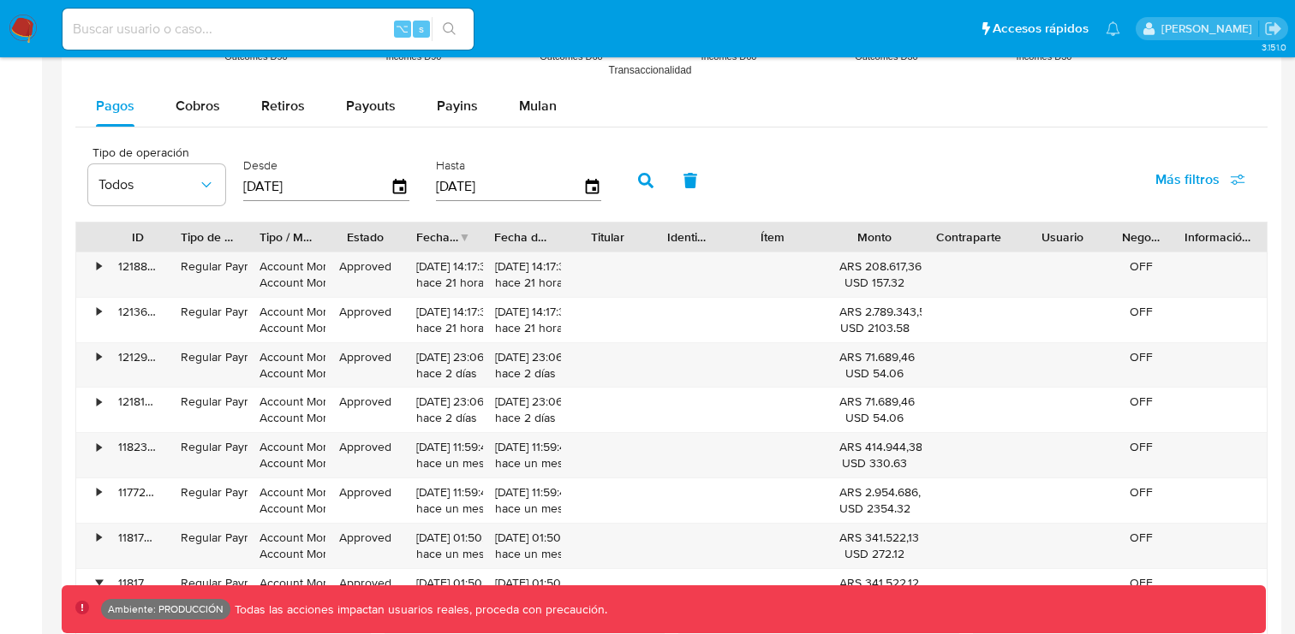
scroll to position [1599, 0]
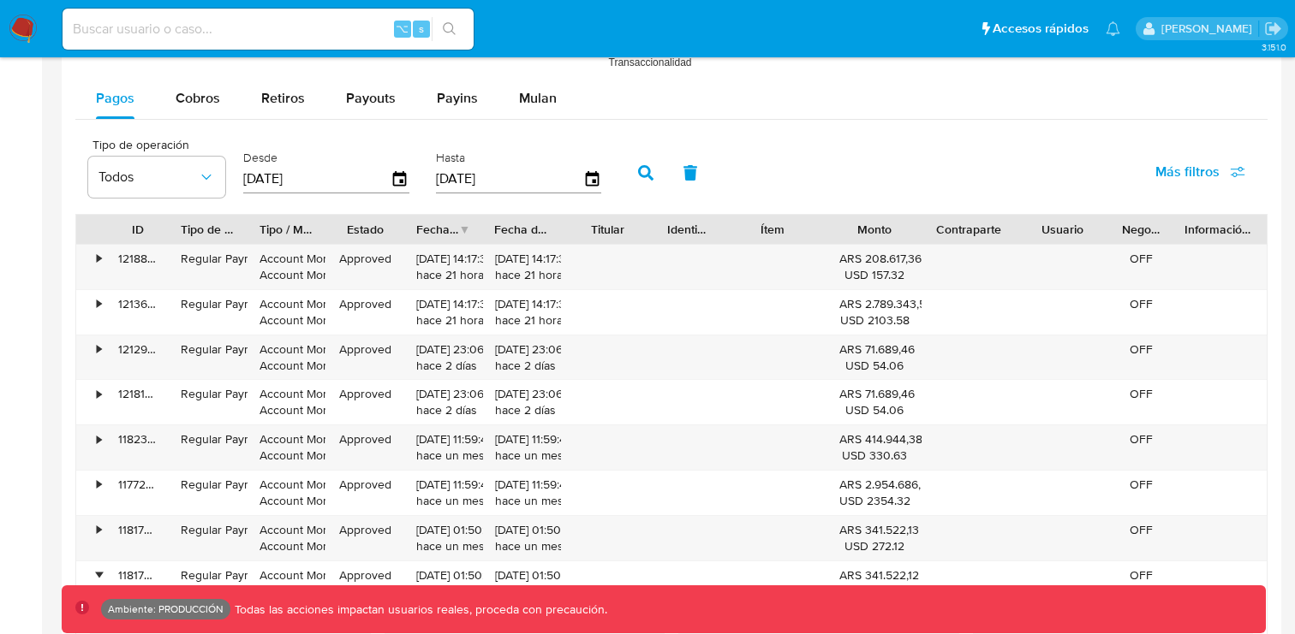
click at [761, 110] on div "Pagos Cobros Retiros Payouts Payins Mulan" at bounding box center [671, 98] width 1192 height 41
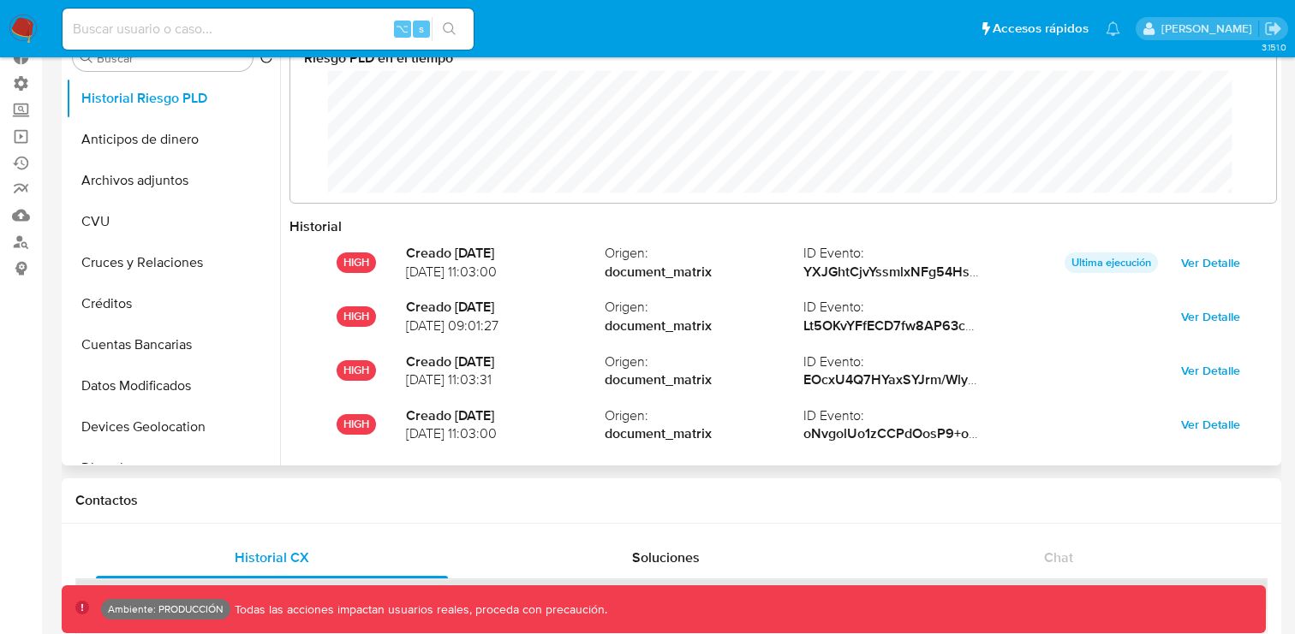
scroll to position [0, 0]
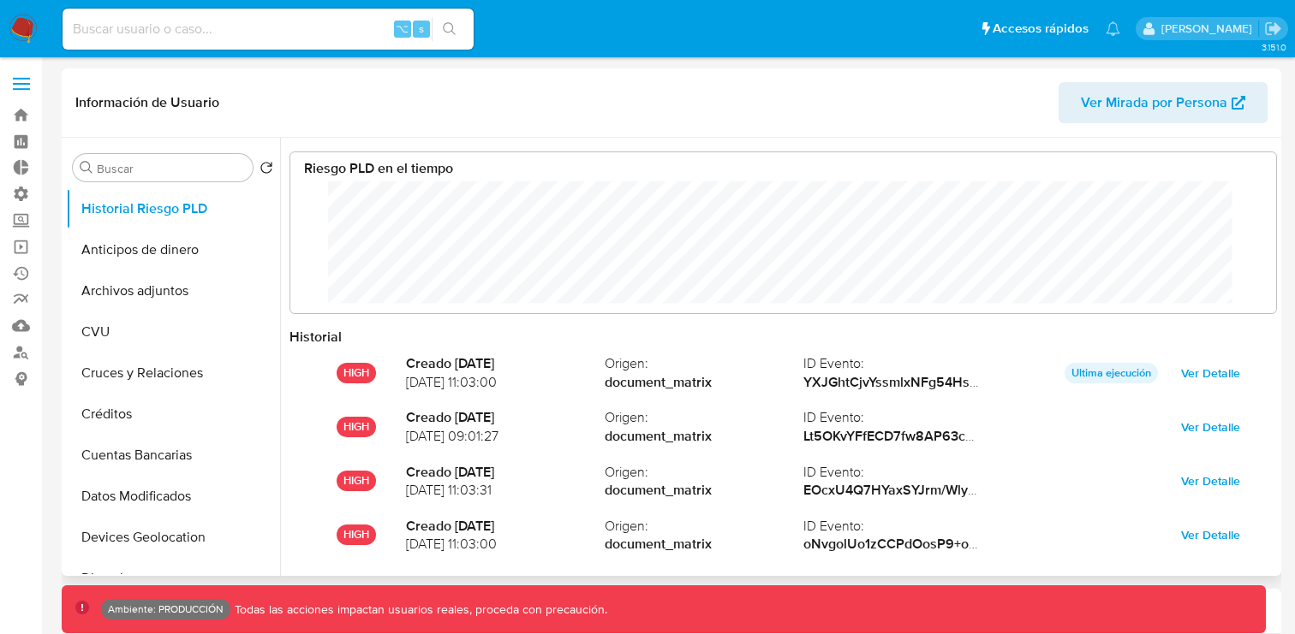
click at [792, 116] on header "Información de Usuario Ver Mirada por Persona" at bounding box center [671, 102] width 1192 height 41
click at [807, 123] on div "Información de Usuario Ver Mirada por Persona" at bounding box center [671, 102] width 1219 height 69
click at [788, 39] on ul "Pausado Ver notificaciones ⌥ s Accesos rápidos Presiona las siguientes teclas p…" at bounding box center [591, 28] width 1075 height 43
